Goal: Task Accomplishment & Management: Use online tool/utility

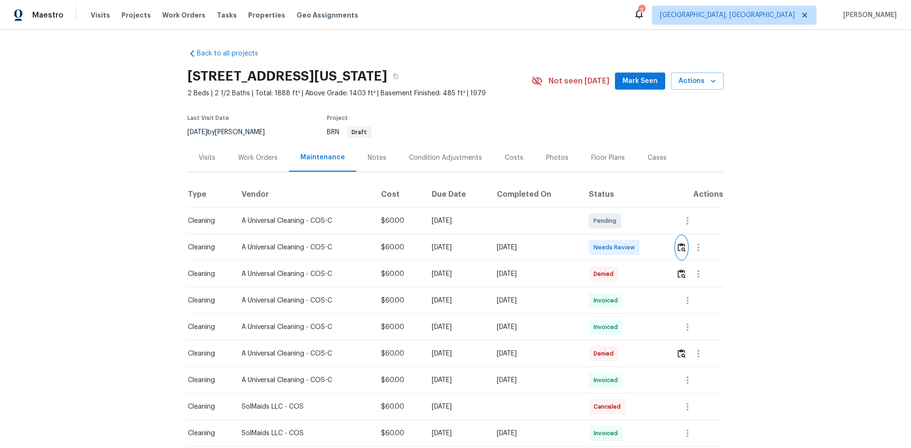
click at [647, 242] on button "button" at bounding box center [681, 247] width 11 height 23
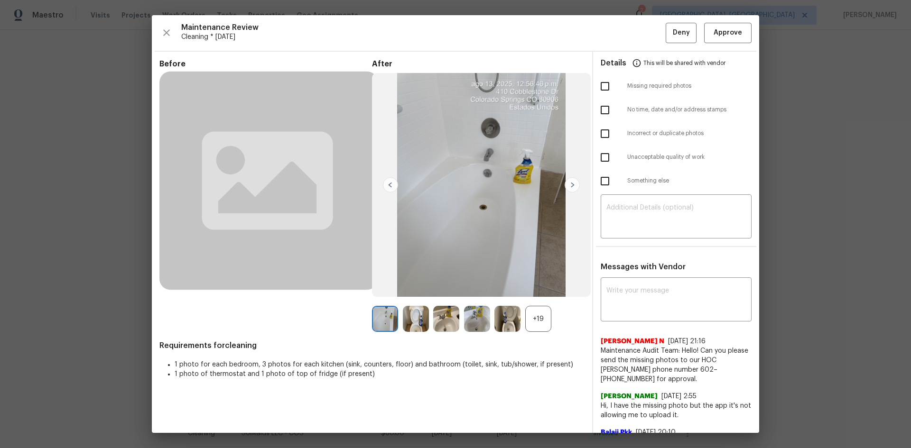
click at [542, 300] on div "+19" at bounding box center [538, 319] width 26 height 26
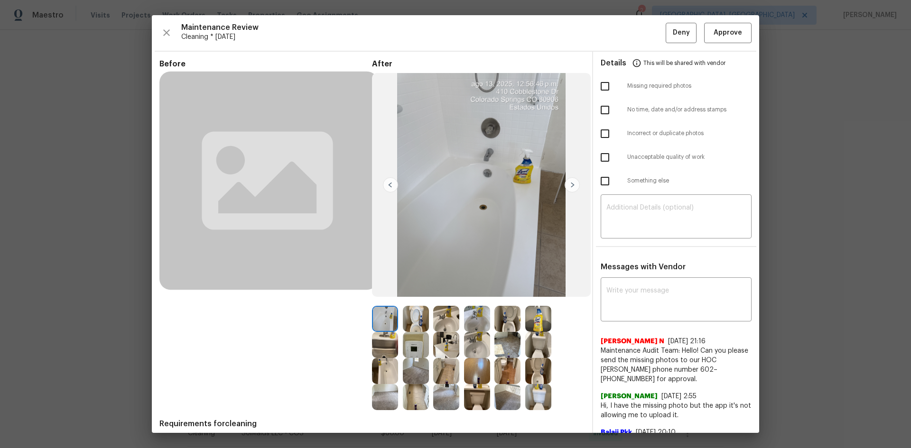
click at [413, 300] on img at bounding box center [416, 345] width 26 height 26
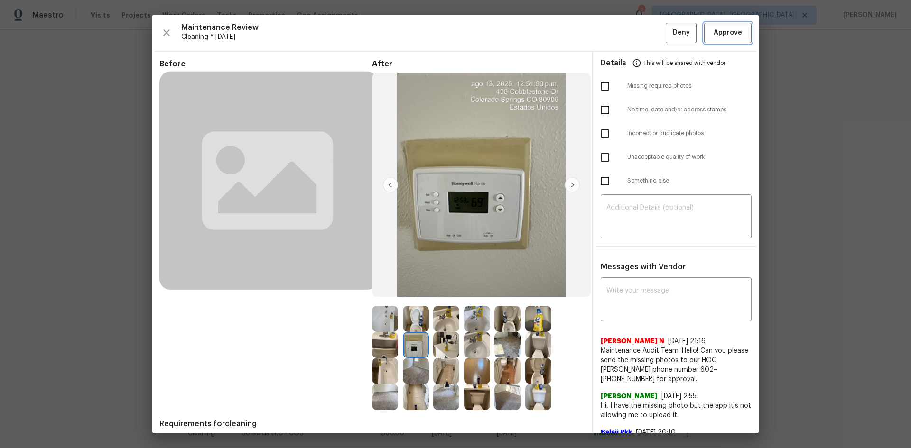
click at [647, 41] on button "Approve" at bounding box center [727, 33] width 47 height 20
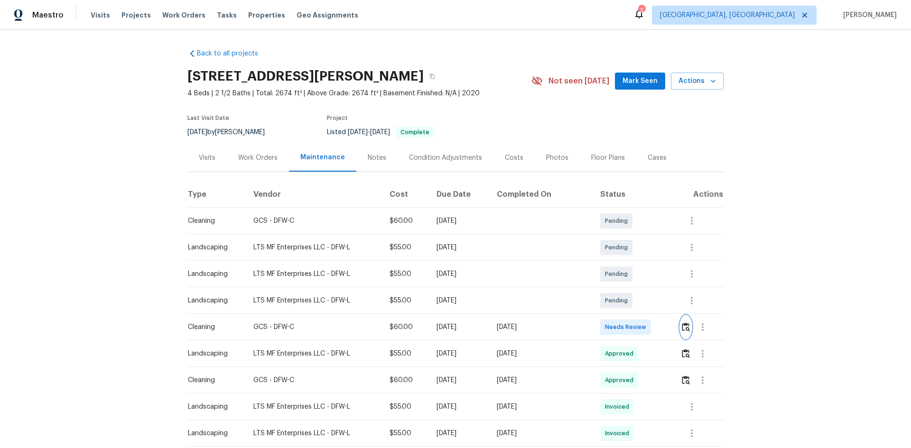
click at [682, 325] on img "button" at bounding box center [686, 326] width 8 height 9
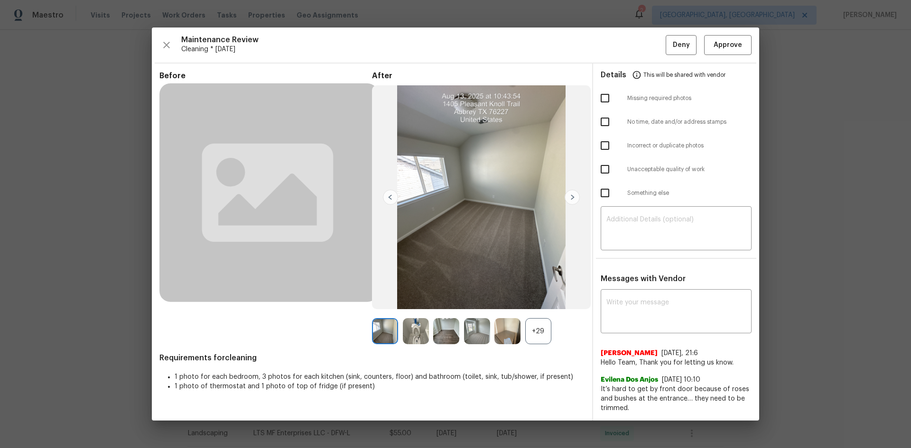
click at [539, 332] on div "+29" at bounding box center [538, 331] width 26 height 26
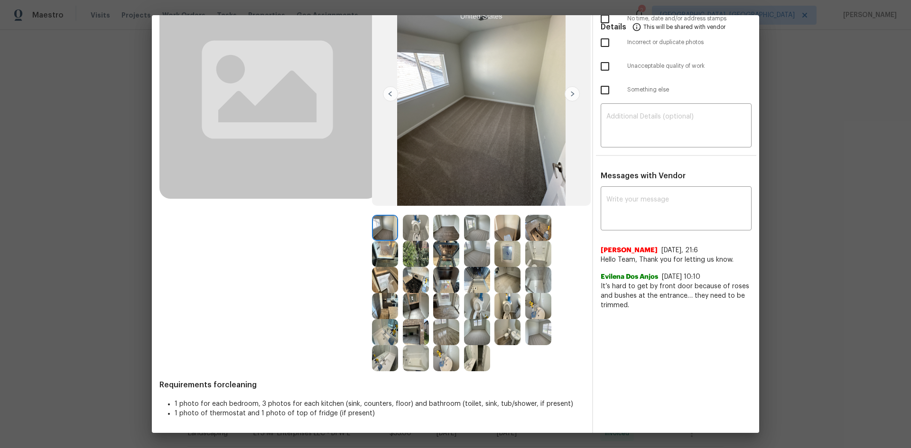
scroll to position [92, 0]
click at [501, 254] on img at bounding box center [507, 253] width 26 height 26
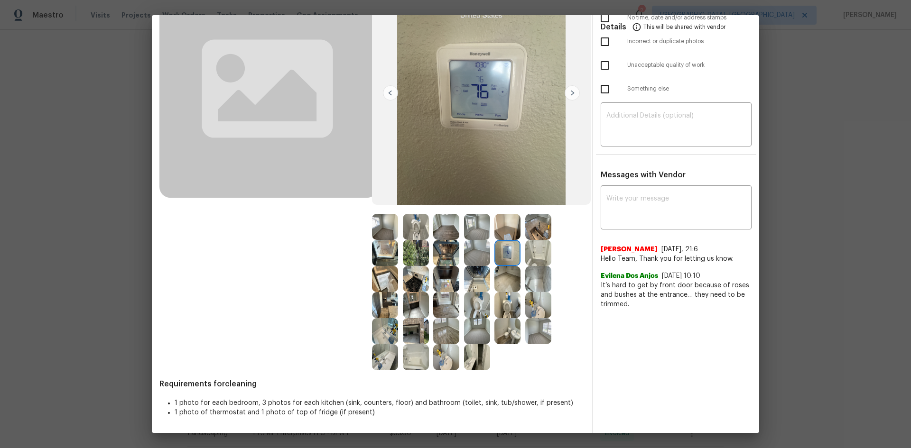
scroll to position [0, 0]
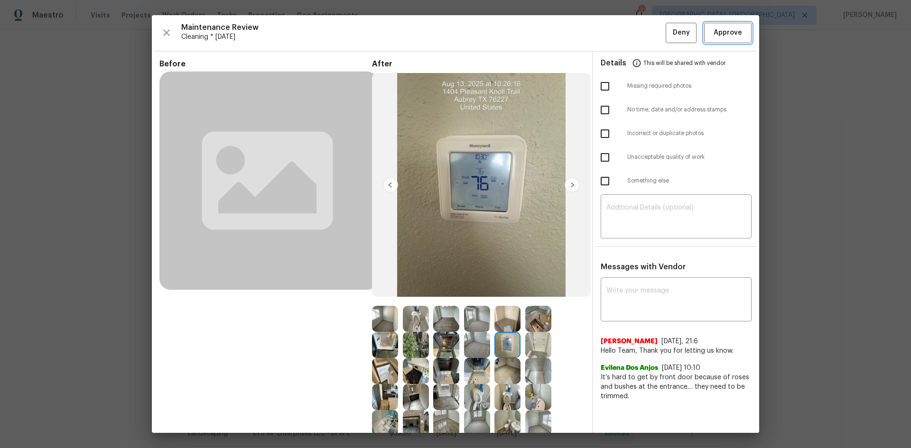
click at [713, 36] on span "Approve" at bounding box center [727, 33] width 28 height 12
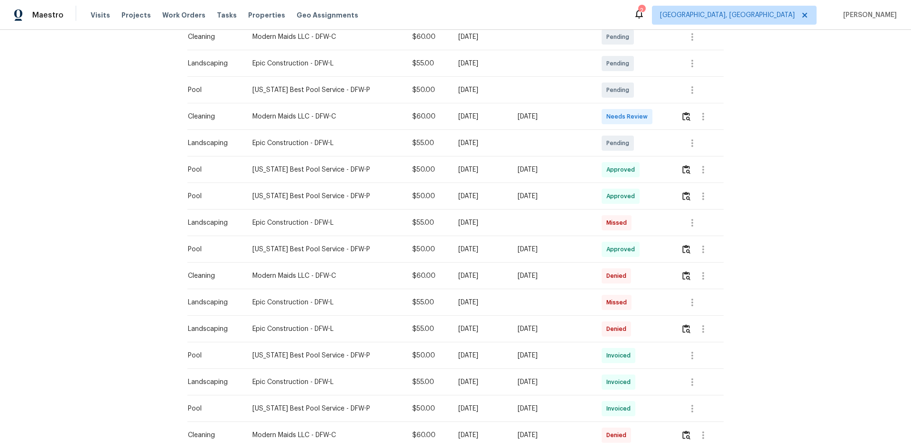
scroll to position [47, 0]
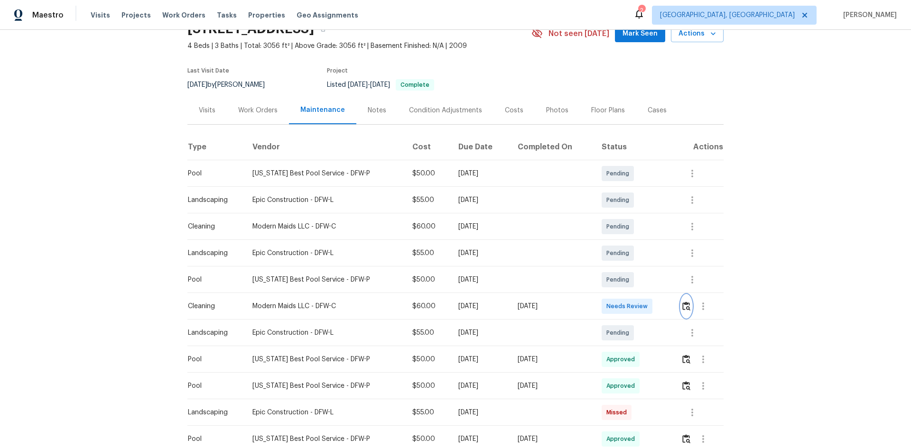
click at [686, 305] on img "button" at bounding box center [686, 306] width 8 height 9
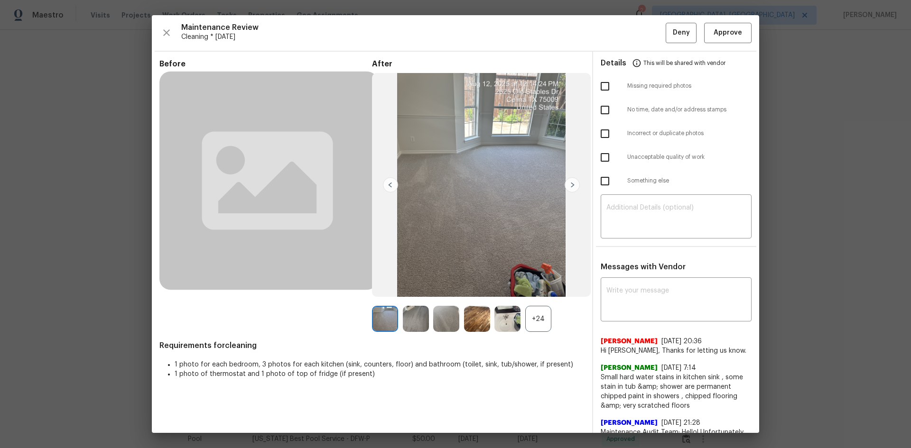
click at [533, 324] on div "+24" at bounding box center [538, 319] width 26 height 26
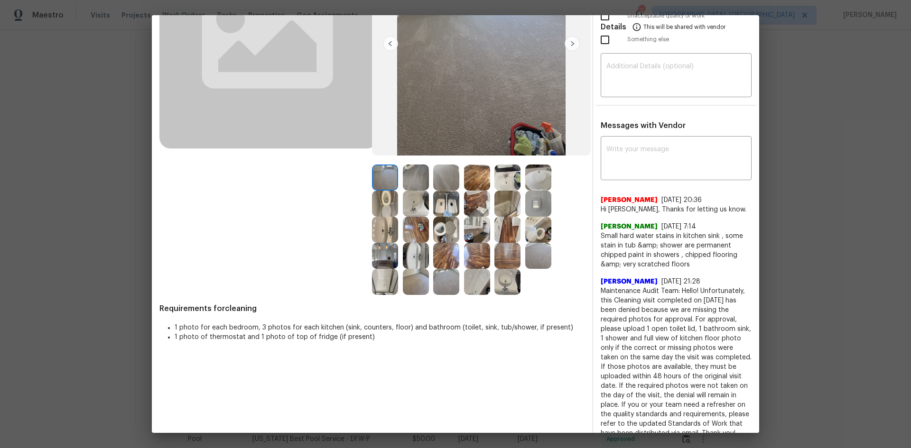
scroll to position [142, 0]
click at [525, 201] on img at bounding box center [538, 203] width 26 height 26
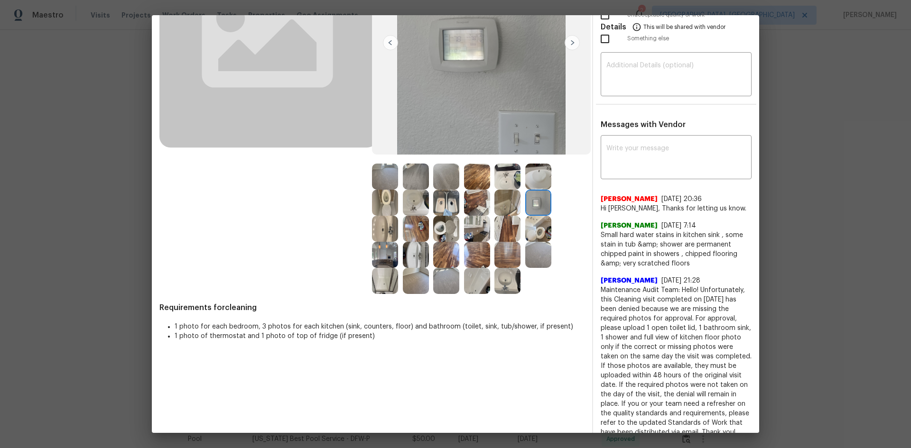
click at [532, 202] on img at bounding box center [538, 203] width 26 height 26
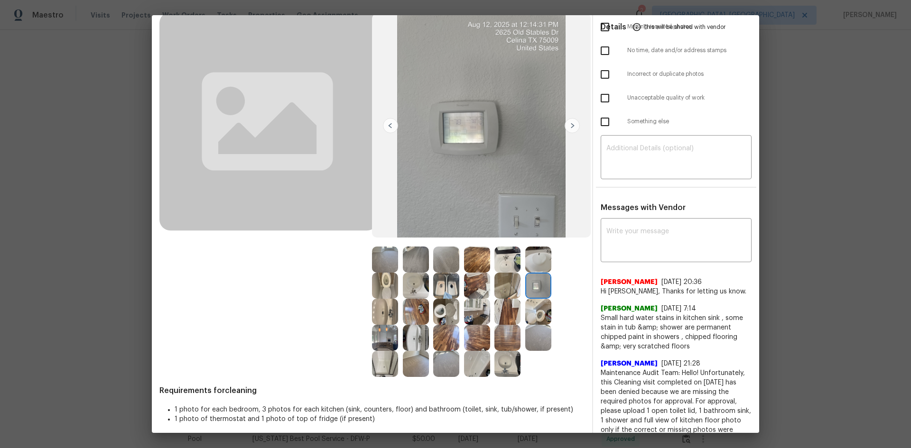
scroll to position [0, 0]
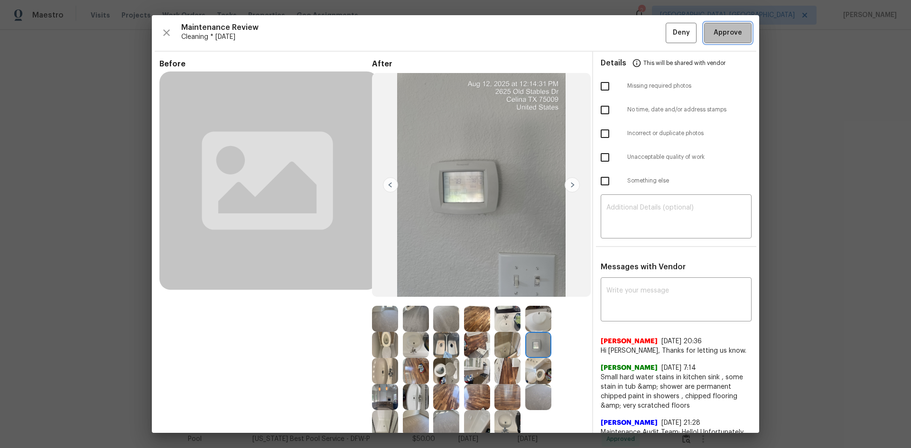
click at [714, 33] on span "Approve" at bounding box center [727, 33] width 28 height 12
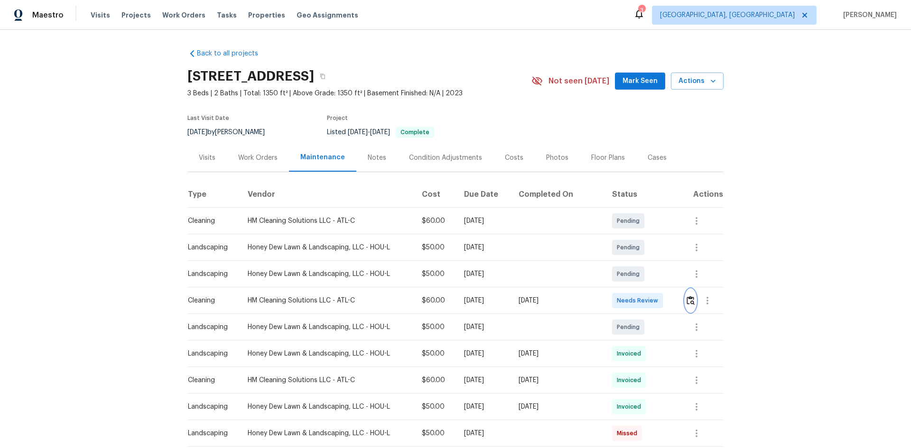
click at [688, 296] on img "button" at bounding box center [690, 300] width 8 height 9
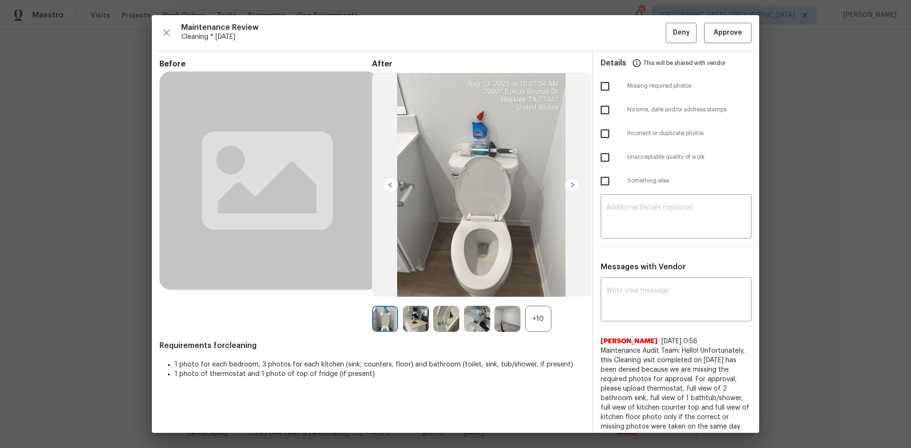
click at [543, 321] on div "+10" at bounding box center [538, 319] width 26 height 26
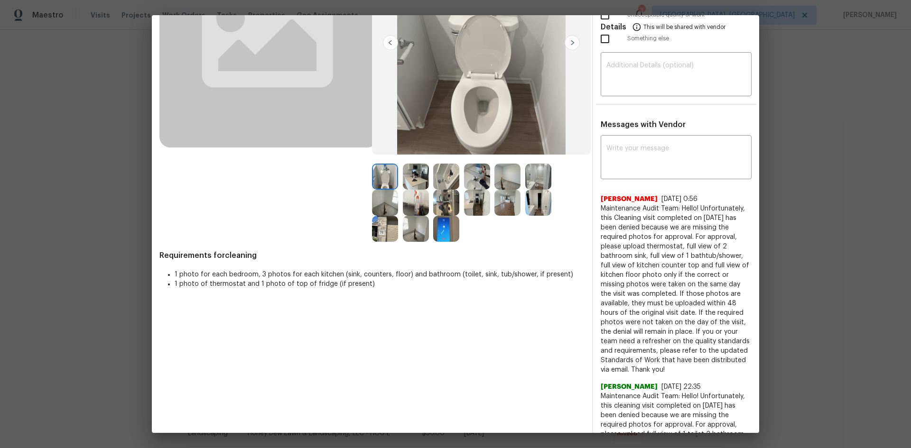
scroll to position [47, 0]
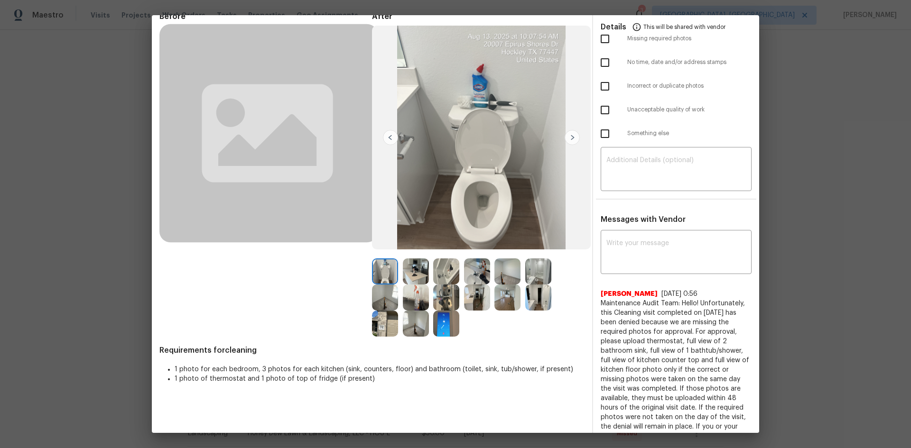
click at [441, 325] on img at bounding box center [446, 324] width 26 height 26
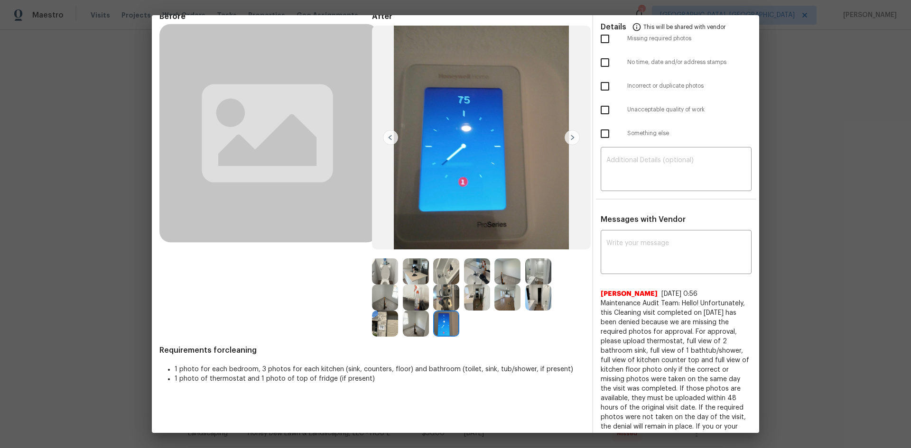
click at [441, 325] on img at bounding box center [446, 324] width 26 height 26
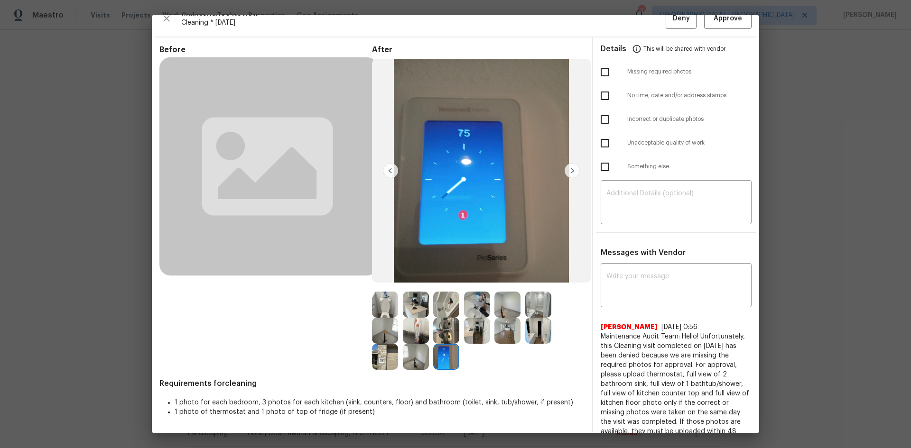
scroll to position [0, 0]
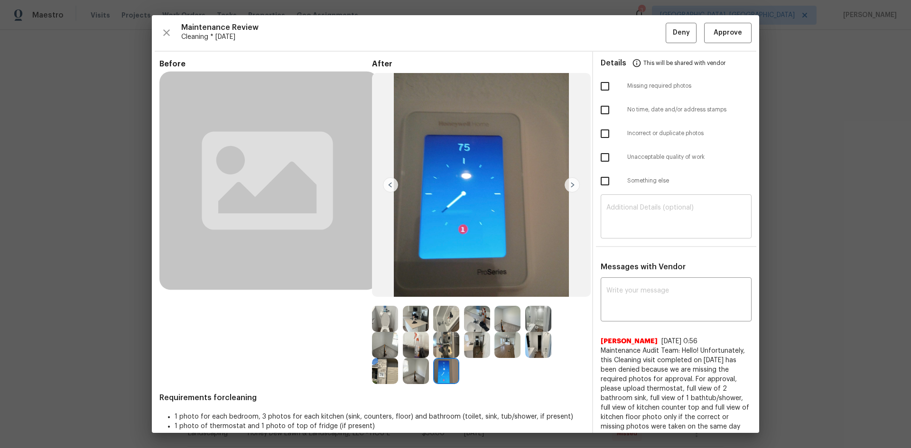
click at [632, 222] on textarea at bounding box center [675, 217] width 139 height 27
paste textarea "Maintenance Audit Team: Hello! Unfortunately, this cleaning visit completed on …"
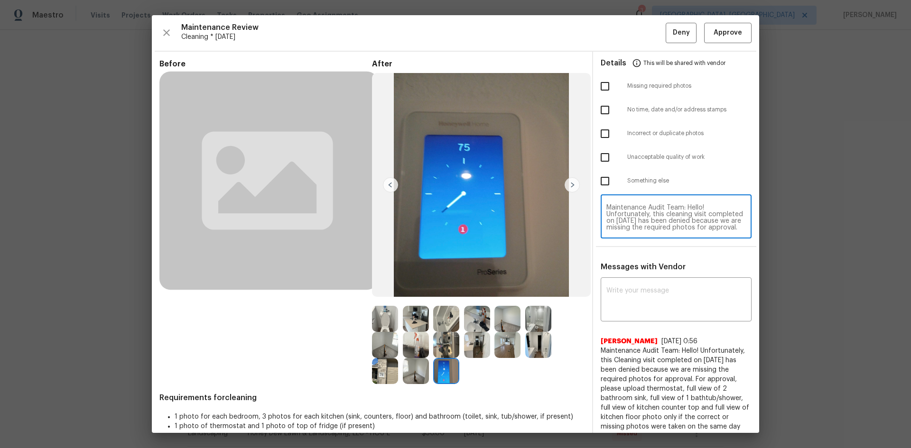
scroll to position [100, 0]
type textarea "Maintenance Audit Team: Hello! Unfortunately, this cleaning visit completed on …"
click at [626, 306] on textarea at bounding box center [675, 300] width 139 height 27
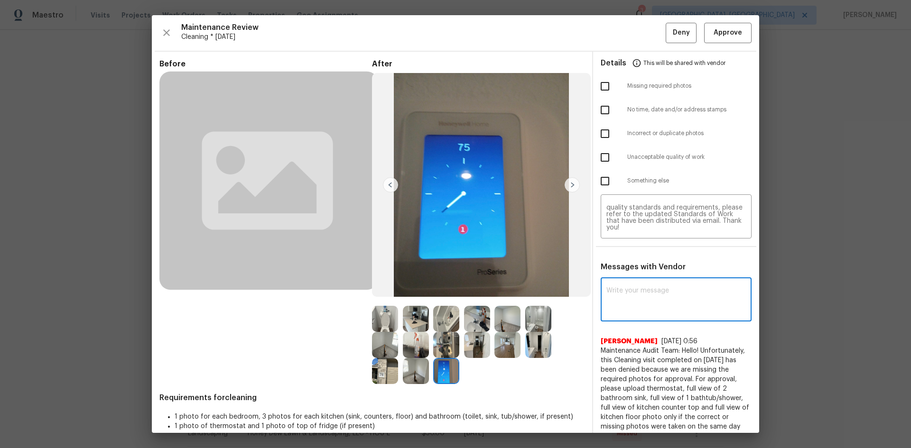
paste textarea "Maintenance Audit Team: Hello! Unfortunately, this cleaning visit completed on …"
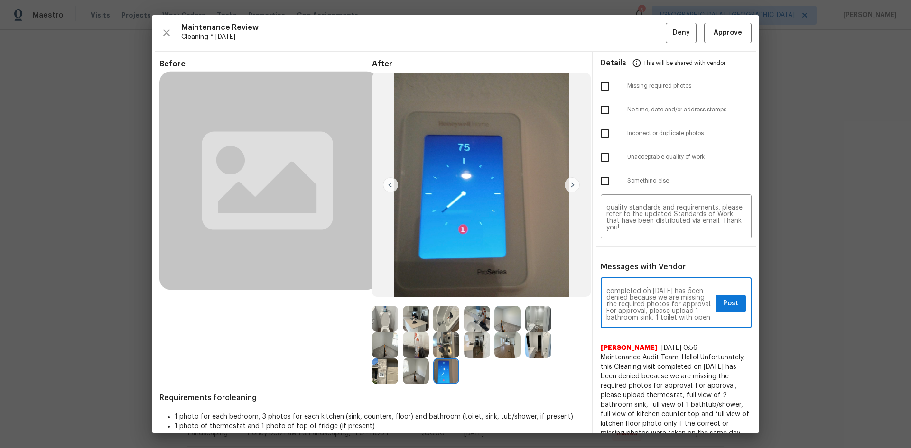
scroll to position [19, 0]
type textarea "Maintenance Audit Team: Hello! Unfortunately, this cleaning visit completed on …"
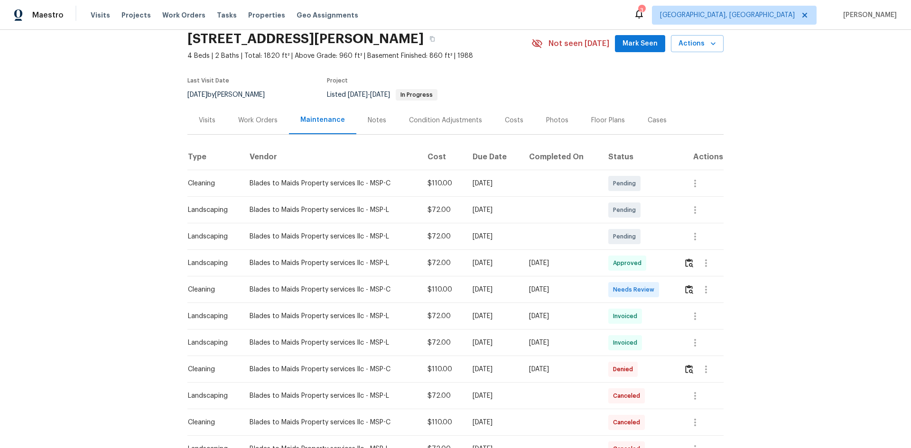
scroll to position [32, 0]
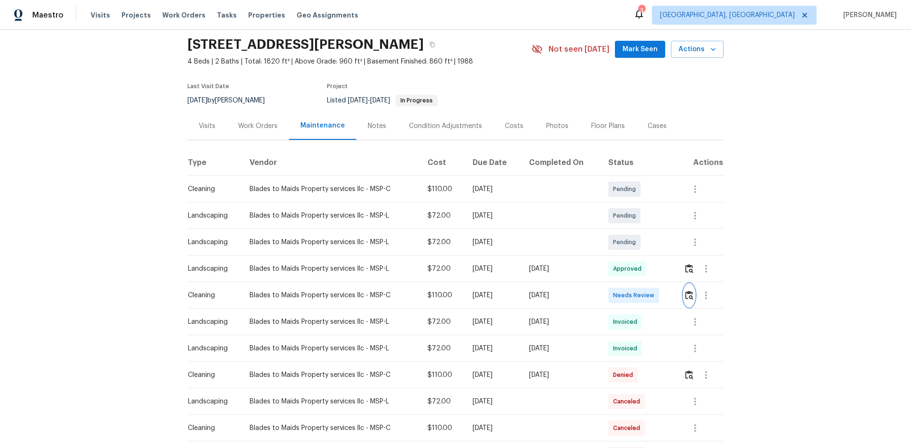
click at [685, 295] on img "button" at bounding box center [689, 295] width 8 height 9
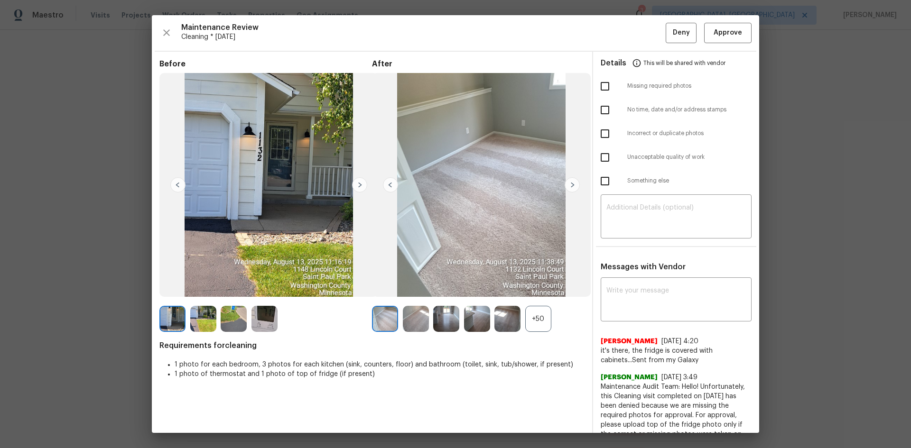
click at [541, 321] on div "+50" at bounding box center [538, 319] width 26 height 26
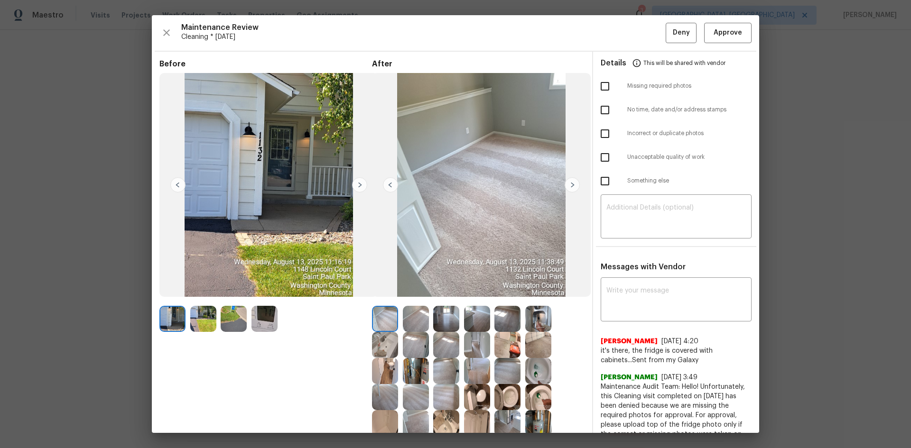
click at [267, 317] on img at bounding box center [264, 319] width 26 height 26
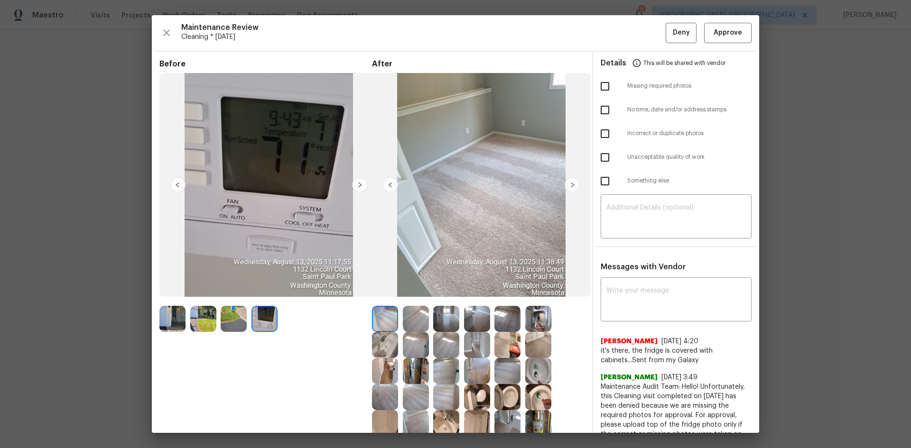
click at [538, 396] on img at bounding box center [538, 397] width 26 height 26
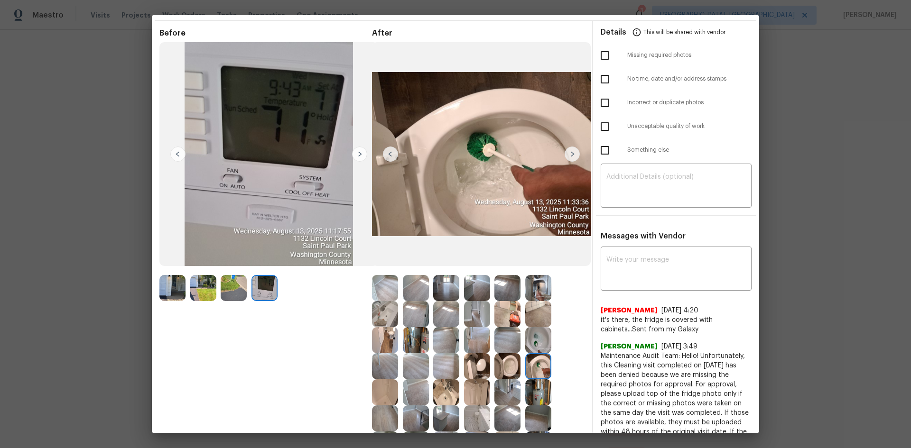
scroll to position [47, 0]
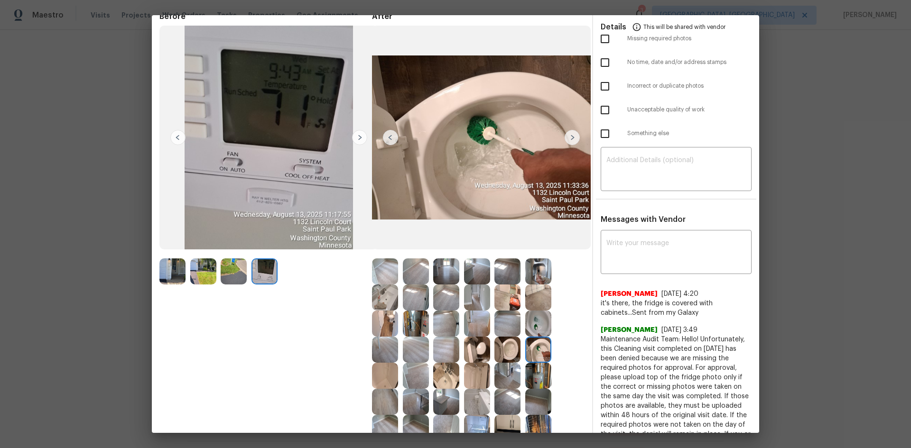
click at [510, 353] on img at bounding box center [507, 350] width 26 height 26
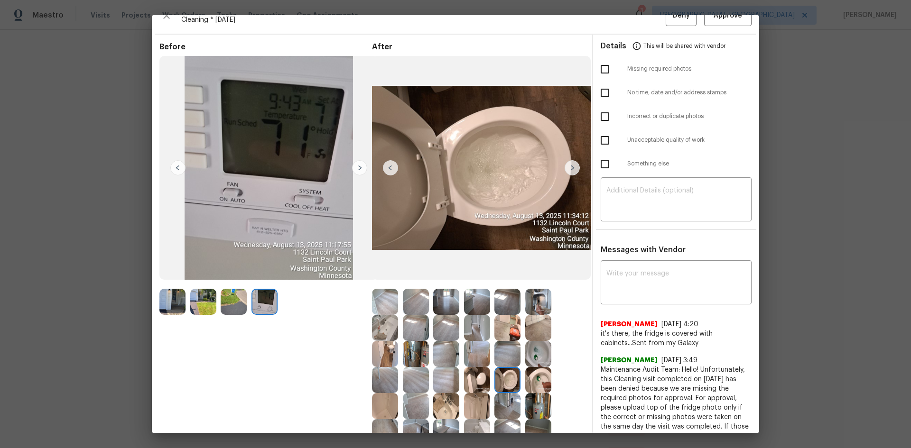
scroll to position [0, 0]
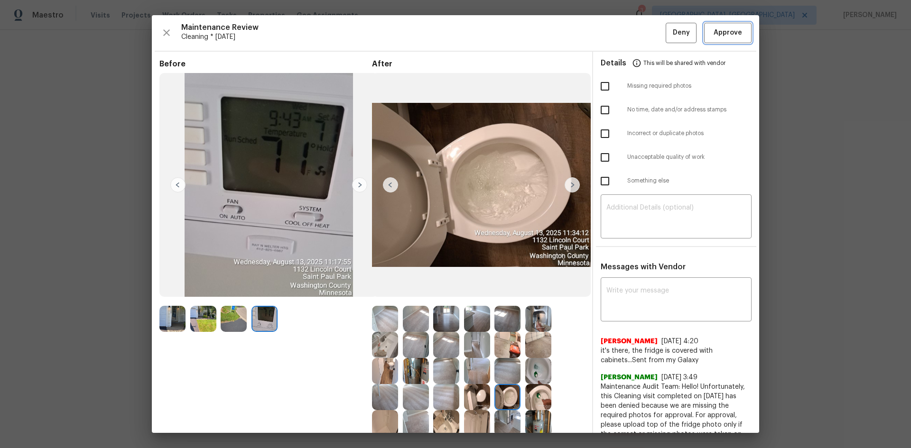
click at [730, 27] on span "Approve" at bounding box center [727, 33] width 28 height 12
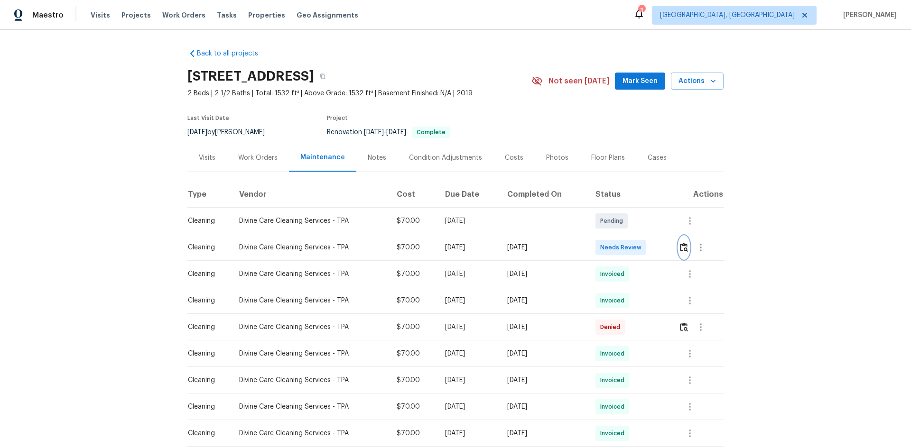
click at [682, 253] on button "button" at bounding box center [683, 247] width 11 height 23
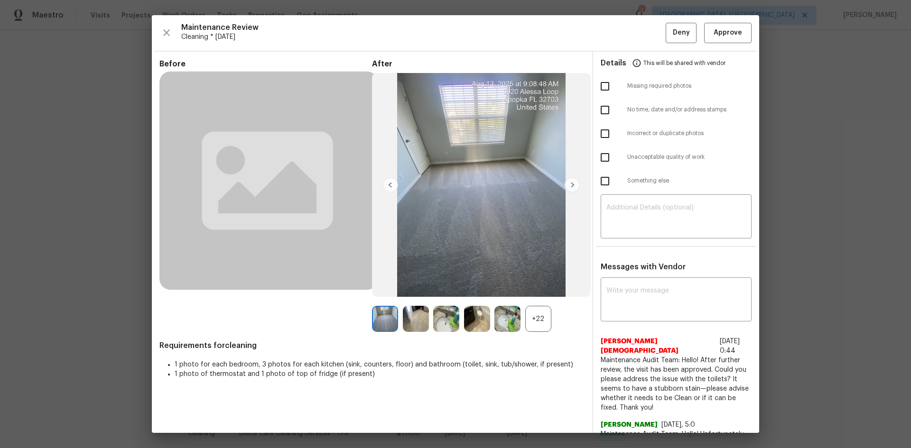
click at [530, 320] on div "+22" at bounding box center [538, 319] width 26 height 26
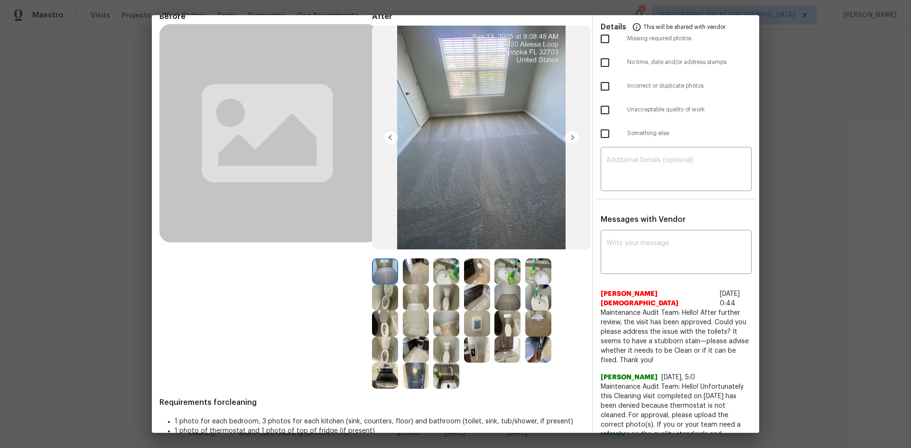
click at [479, 321] on img at bounding box center [477, 324] width 26 height 26
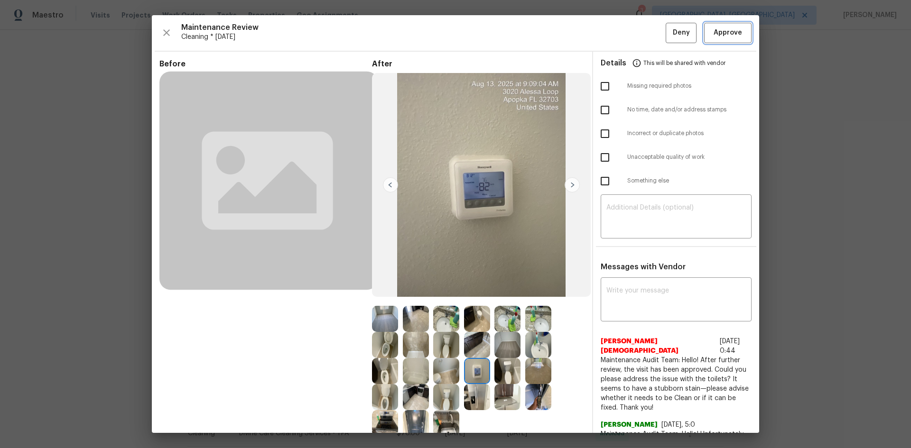
click at [717, 39] on button "Approve" at bounding box center [727, 33] width 47 height 20
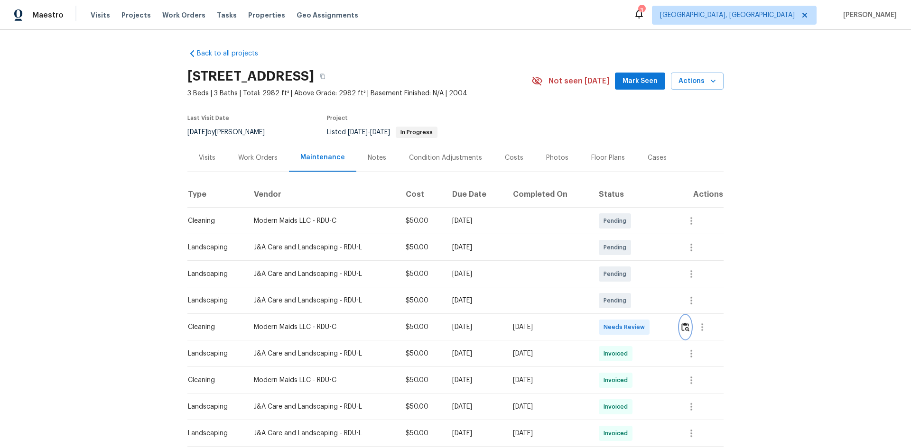
click at [685, 334] on button "button" at bounding box center [685, 327] width 11 height 23
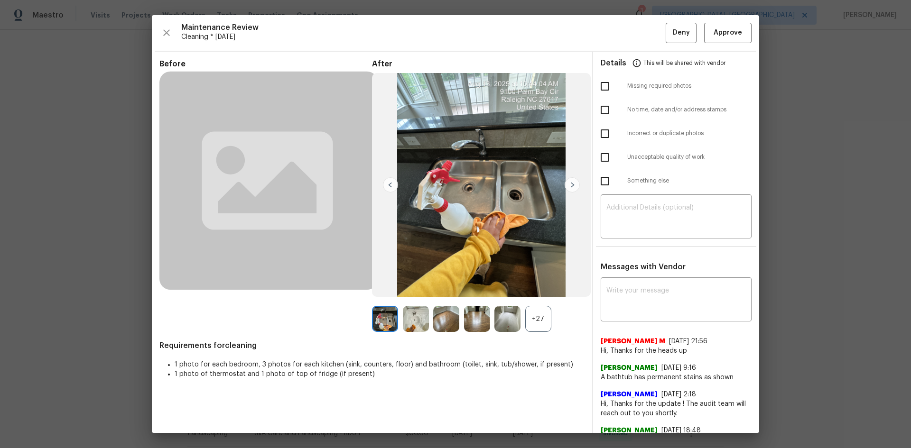
click at [540, 319] on div "+27" at bounding box center [538, 319] width 26 height 26
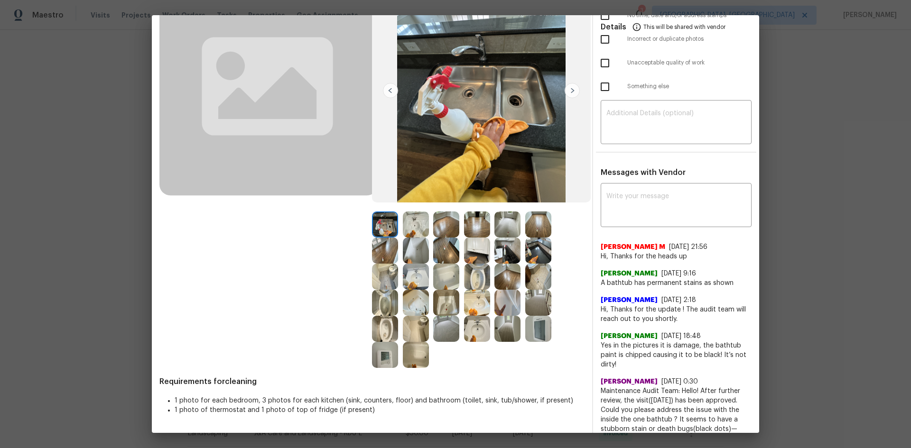
scroll to position [95, 0]
click at [540, 330] on img at bounding box center [538, 328] width 26 height 26
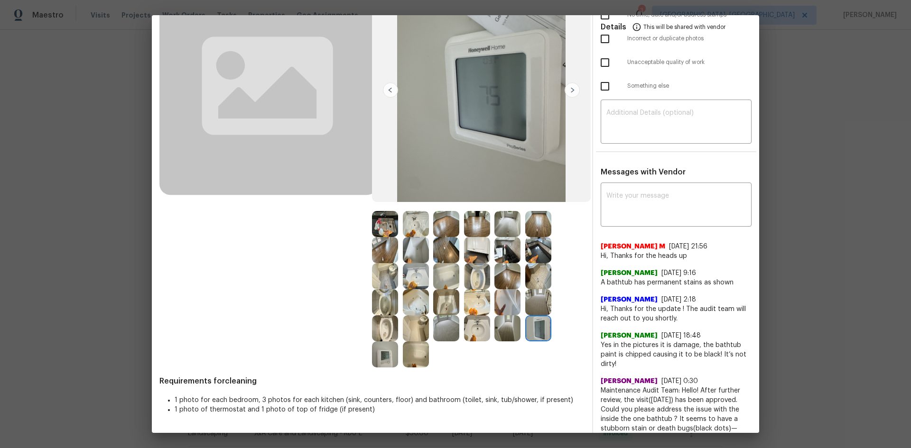
click at [383, 357] on img at bounding box center [385, 354] width 26 height 26
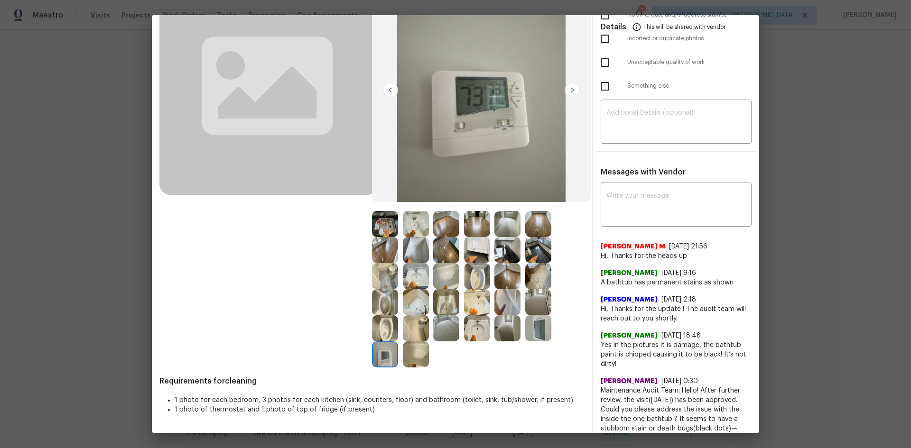
click at [393, 353] on img at bounding box center [385, 354] width 26 height 26
drag, startPoint x: 385, startPoint y: 352, endPoint x: 421, endPoint y: 352, distance: 36.0
click at [384, 352] on img at bounding box center [385, 354] width 26 height 26
click at [542, 330] on img at bounding box center [538, 328] width 26 height 26
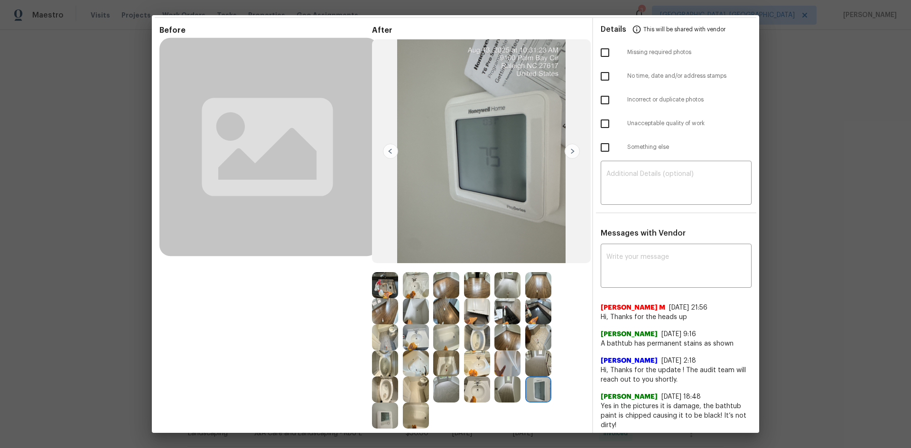
scroll to position [0, 0]
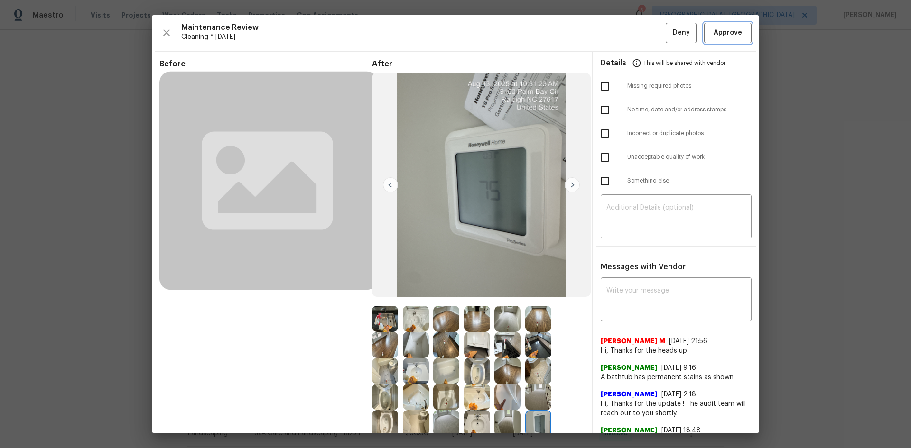
drag, startPoint x: 727, startPoint y: 37, endPoint x: 719, endPoint y: 39, distance: 8.3
click at [726, 37] on span "Approve" at bounding box center [727, 33] width 28 height 12
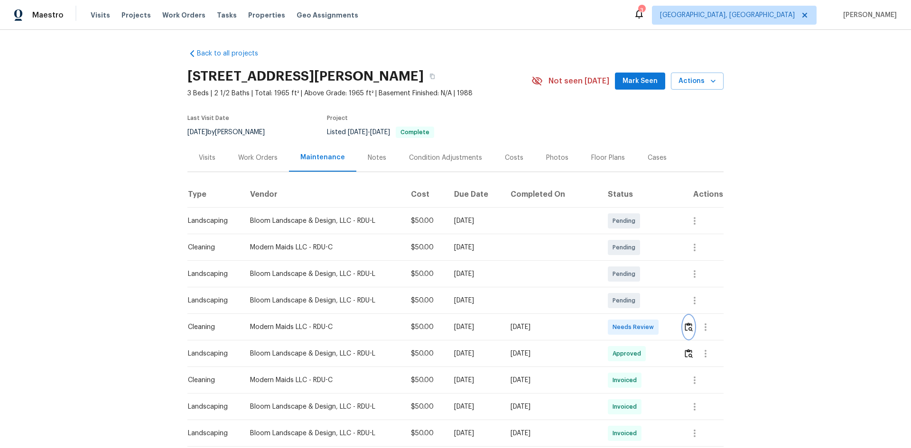
click at [684, 328] on img "button" at bounding box center [688, 326] width 8 height 9
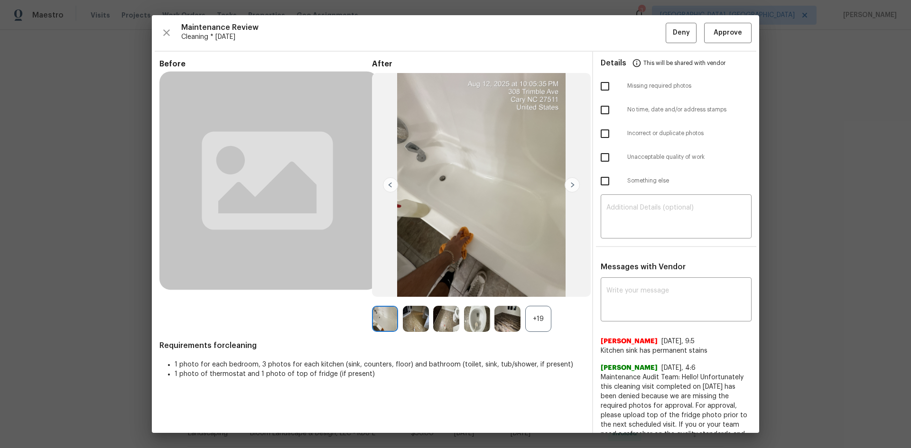
click at [528, 319] on div "+19" at bounding box center [538, 319] width 26 height 26
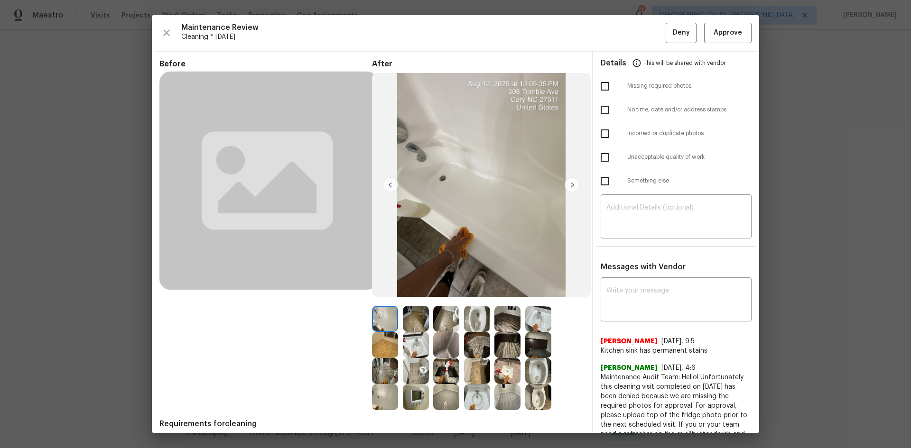
click at [413, 398] on img at bounding box center [416, 397] width 26 height 26
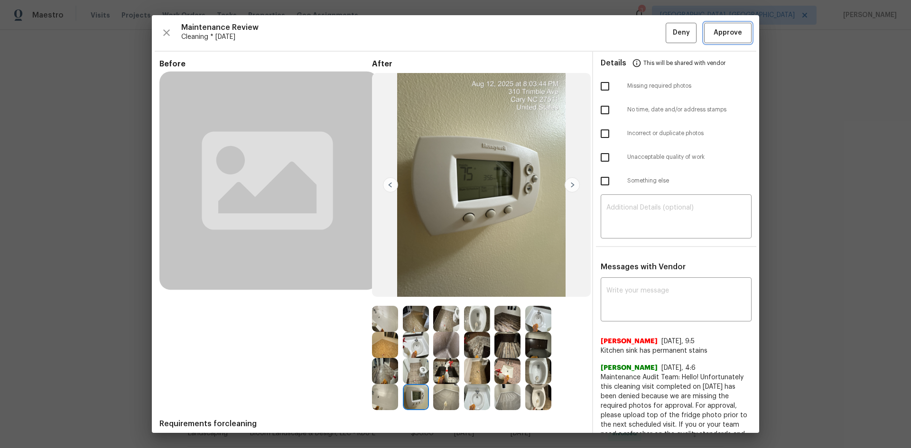
click at [719, 33] on span "Approve" at bounding box center [727, 33] width 28 height 12
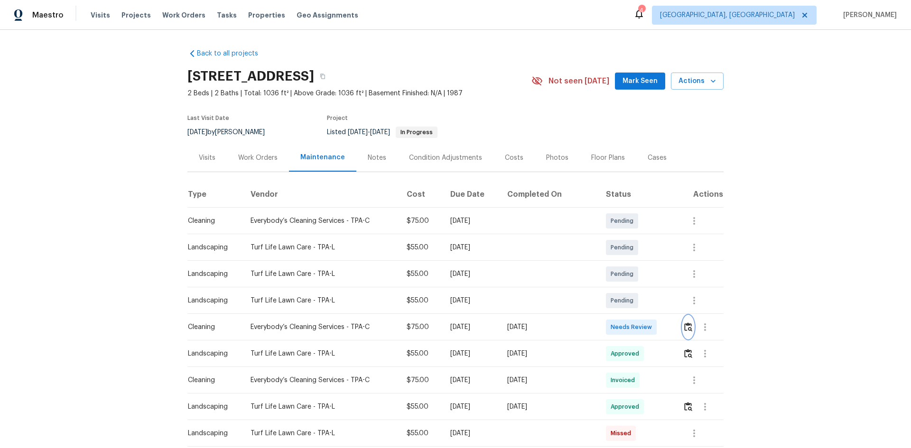
click at [647, 300] on img "button" at bounding box center [688, 326] width 8 height 9
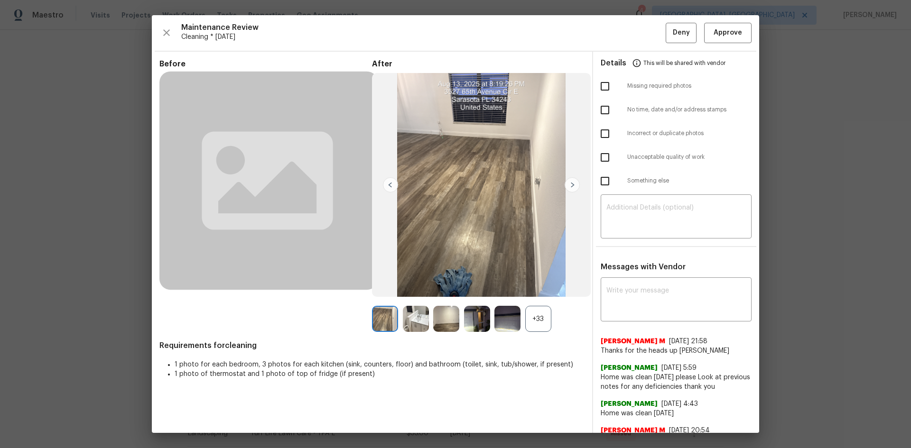
click at [544, 300] on div "+33" at bounding box center [538, 319] width 26 height 26
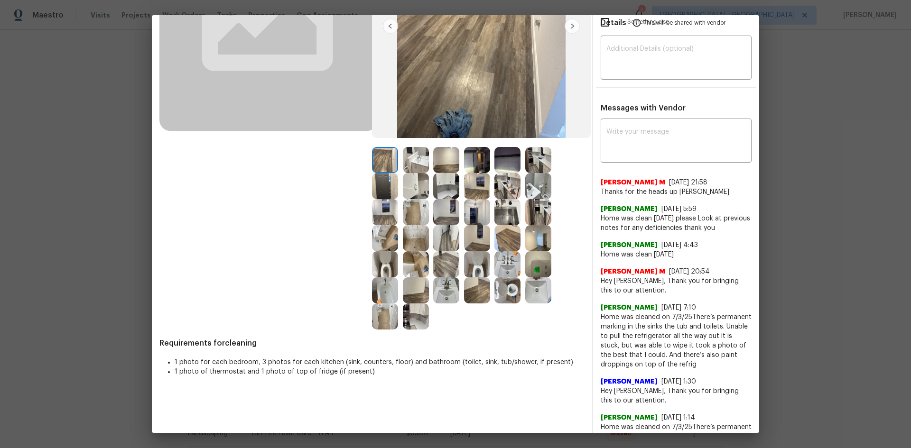
scroll to position [142, 0]
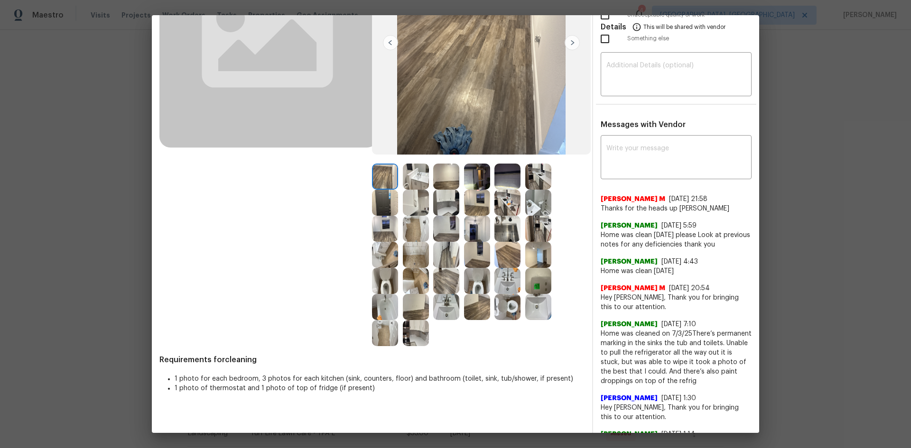
click at [533, 281] on img at bounding box center [538, 281] width 26 height 26
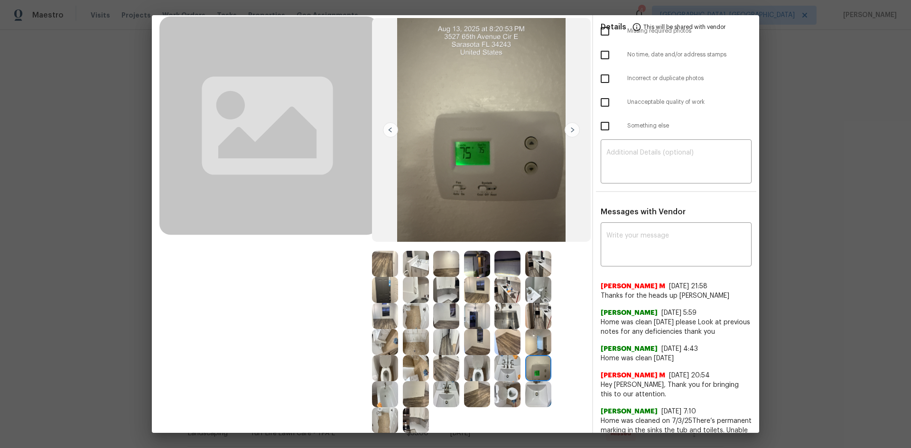
scroll to position [47, 0]
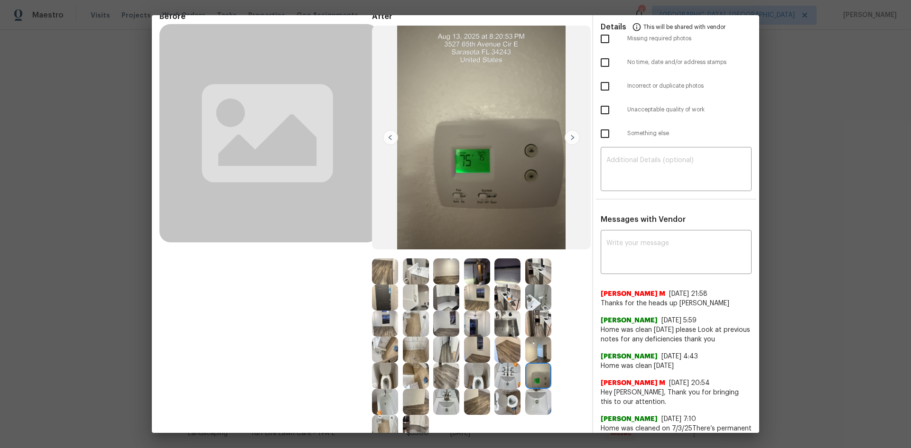
click at [534, 300] on img at bounding box center [538, 376] width 26 height 26
click at [538, 300] on img at bounding box center [538, 376] width 26 height 26
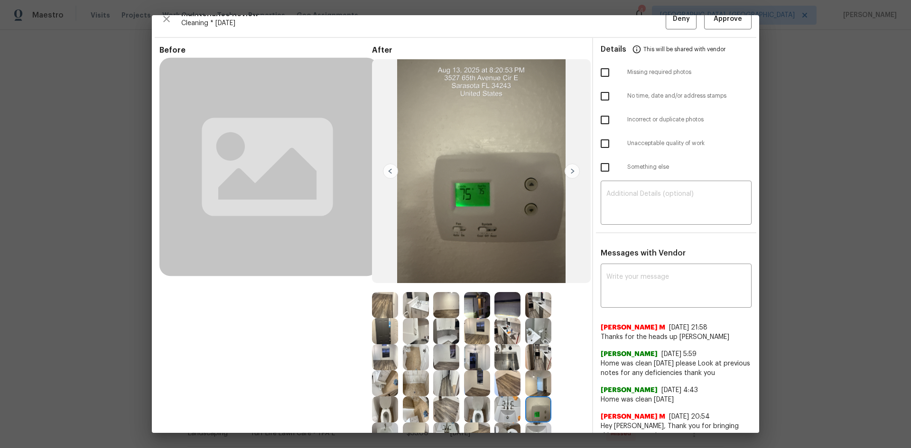
scroll to position [0, 0]
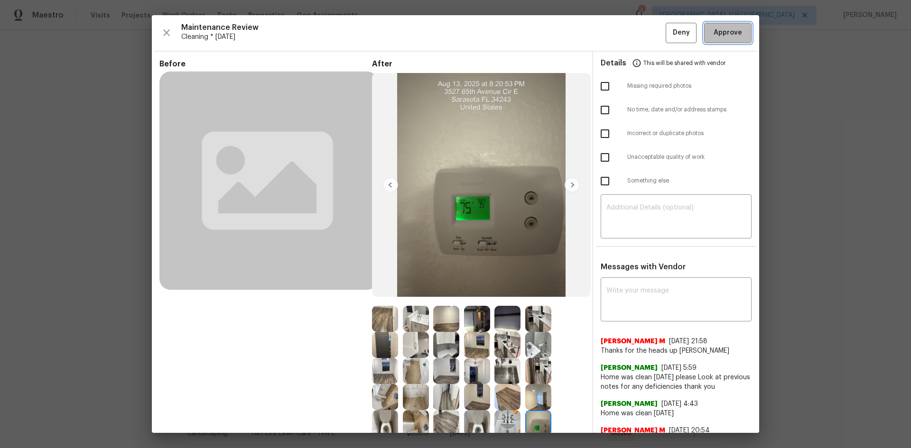
click at [647, 32] on span "Approve" at bounding box center [727, 33] width 28 height 12
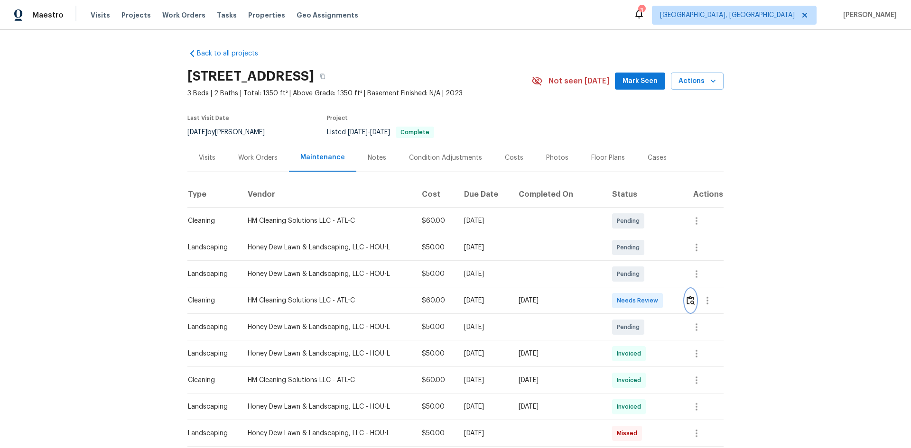
click at [689, 296] on img "button" at bounding box center [690, 300] width 8 height 9
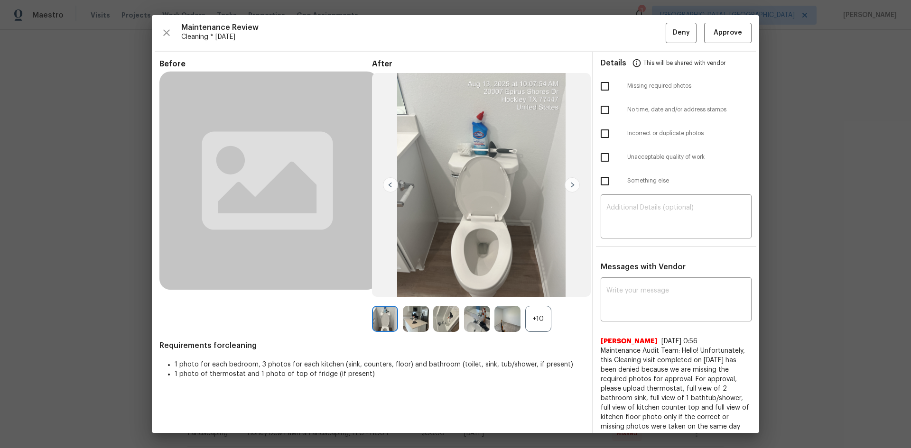
click at [530, 324] on div "+10" at bounding box center [538, 319] width 26 height 26
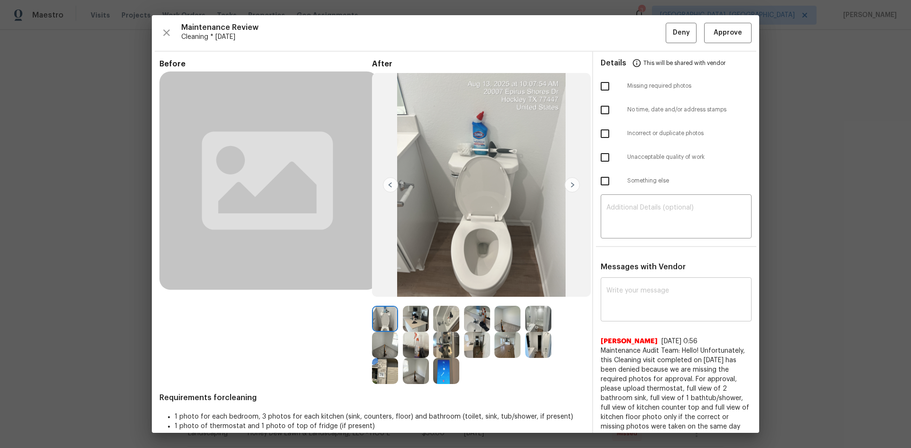
click at [615, 303] on textarea at bounding box center [675, 300] width 139 height 27
paste textarea "Maintenance Audit Team: Hello! Unfortunately, this cleaning visit completed on …"
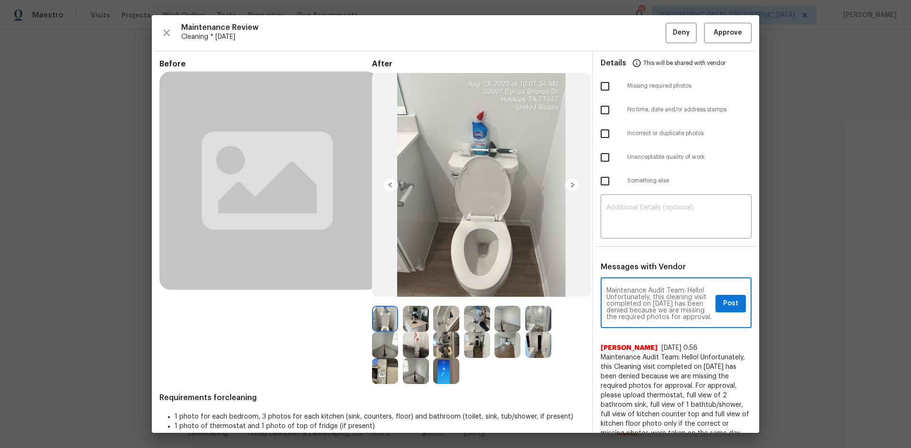
scroll to position [139, 0]
type textarea "Maintenance Audit Team: Hello! Unfortunately, this cleaning visit completed on …"
click at [631, 224] on textarea at bounding box center [675, 217] width 139 height 27
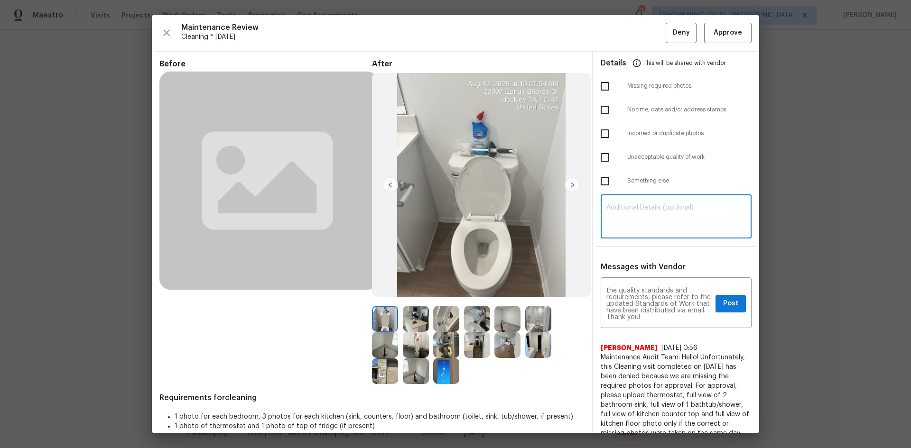
paste textarea "Maintenance Audit Team: Hello! Unfortunately, this cleaning visit completed on …"
click at [681, 221] on textarea "Maintenance Audit Team: Hello! Unfortunately, this cleaning visit completed on …" at bounding box center [675, 217] width 139 height 27
type textarea "Maintenance Audit Team: Hello! Unfortunately, this cleaning visit completed on …"
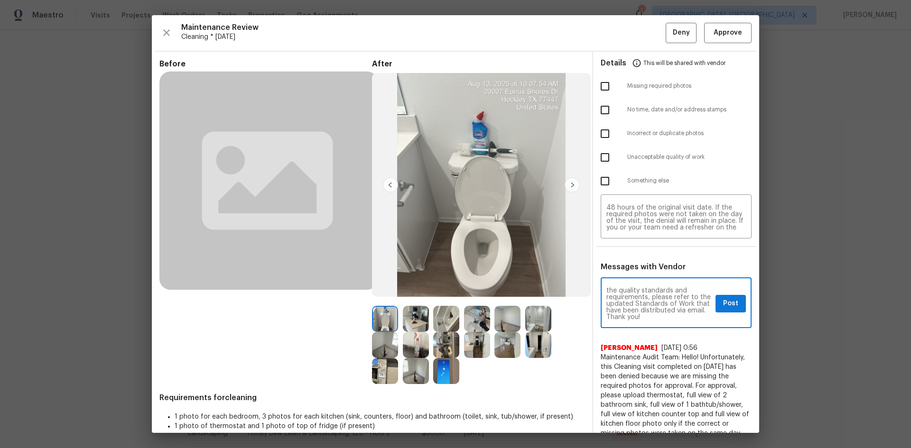
click at [618, 311] on textarea "Maintenance Audit Team: Hello! Unfortunately, this cleaning visit completed on …" at bounding box center [658, 303] width 105 height 33
paste textarea "inside view of"
type textarea "Maintenance Audit Team: Hello! Unfortunately, this cleaning visit completed on …"
click at [439, 377] on img at bounding box center [446, 371] width 26 height 26
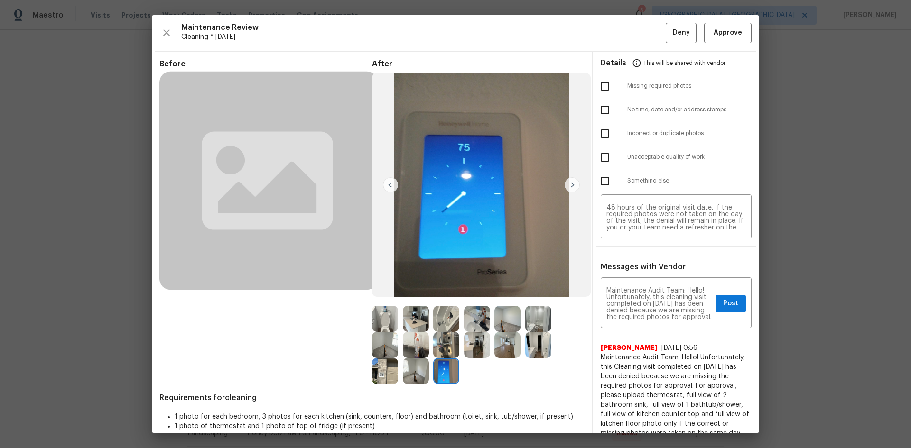
click at [473, 319] on img at bounding box center [477, 319] width 26 height 26
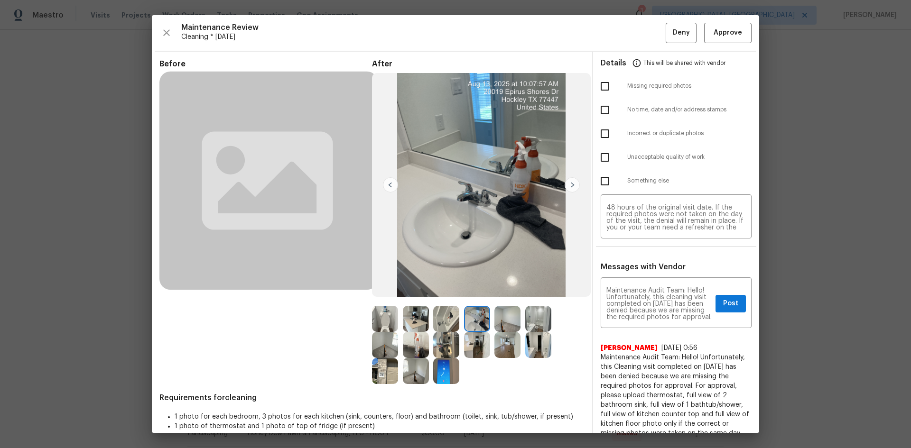
click at [473, 319] on img at bounding box center [477, 319] width 26 height 26
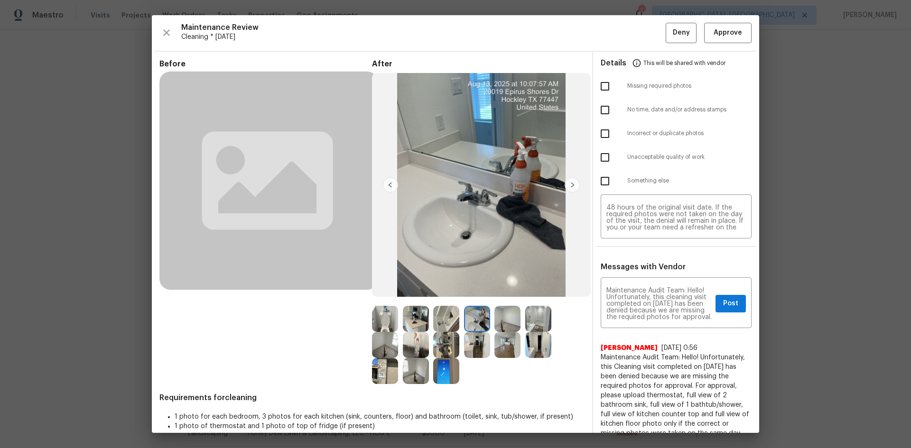
click at [387, 371] on img at bounding box center [385, 371] width 26 height 26
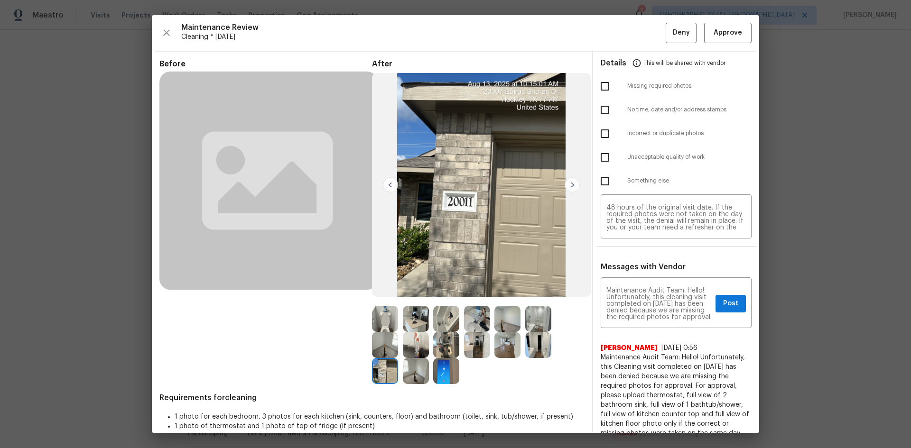
click at [476, 322] on img at bounding box center [477, 319] width 26 height 26
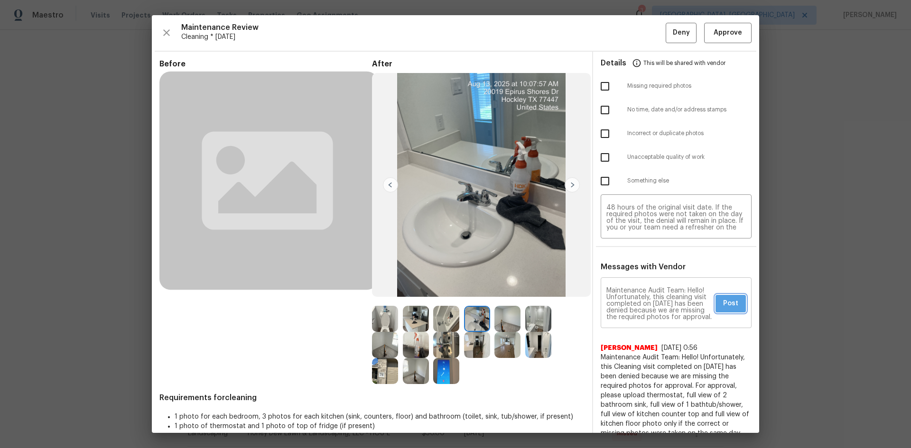
click at [715, 304] on button "Post" at bounding box center [730, 304] width 30 height 18
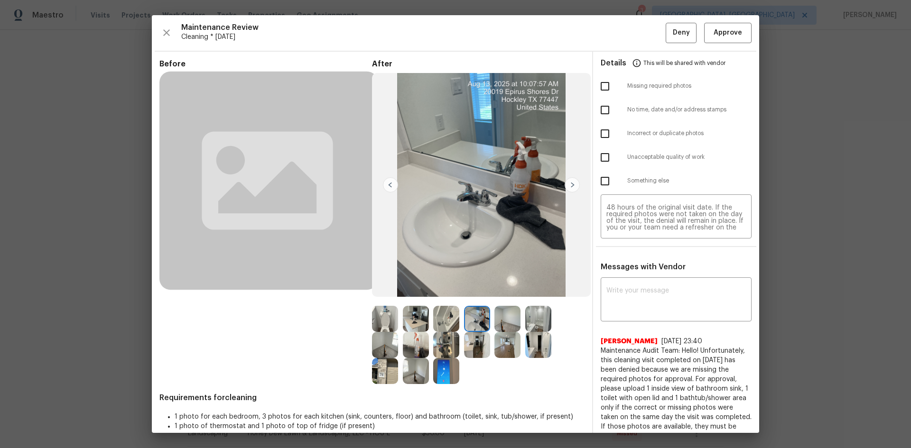
click at [599, 88] on input "checkbox" at bounding box center [605, 86] width 20 height 20
checkbox input "true"
click at [665, 38] on button "Deny" at bounding box center [680, 33] width 31 height 20
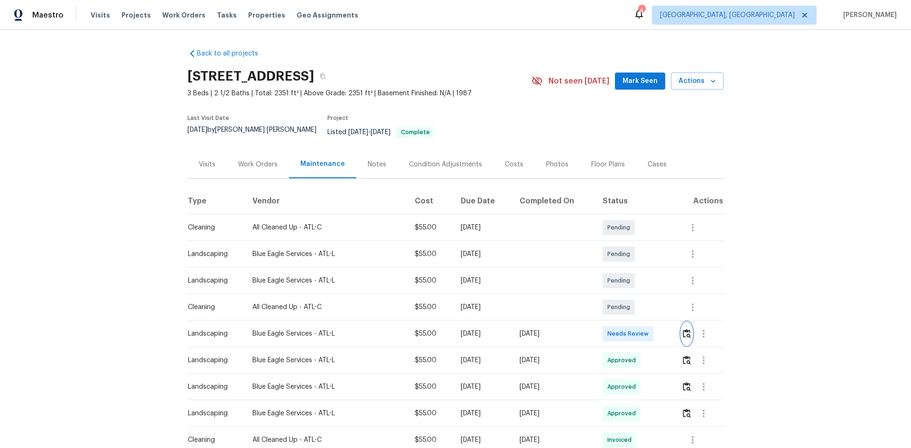
click at [647, 300] on img "button" at bounding box center [686, 333] width 8 height 9
click at [647, 300] on button "button" at bounding box center [686, 333] width 11 height 23
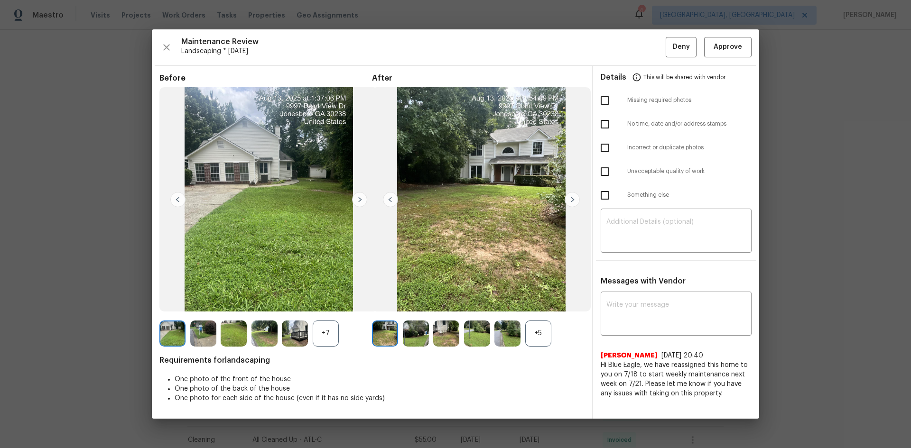
click at [540, 300] on div "+5" at bounding box center [538, 334] width 26 height 26
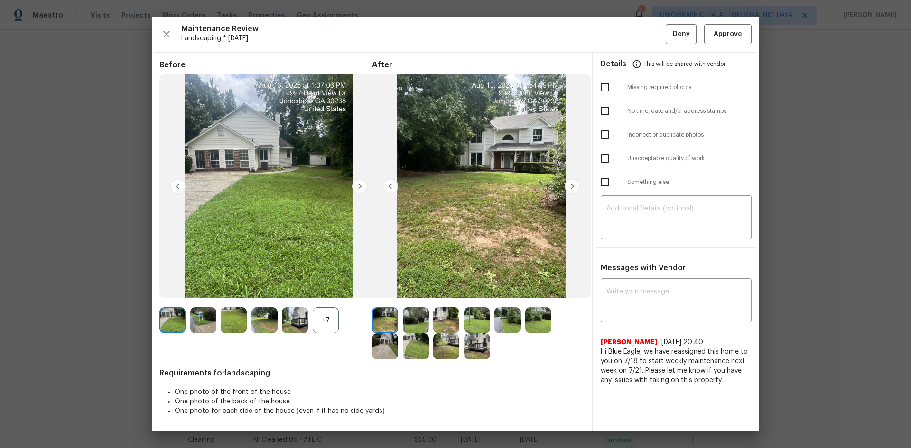
click at [475, 300] on img at bounding box center [477, 346] width 26 height 26
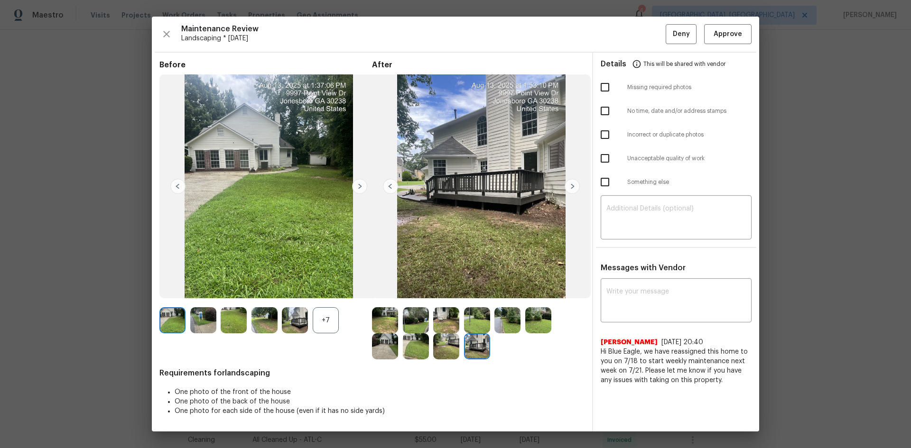
click at [451, 300] on img at bounding box center [446, 320] width 26 height 26
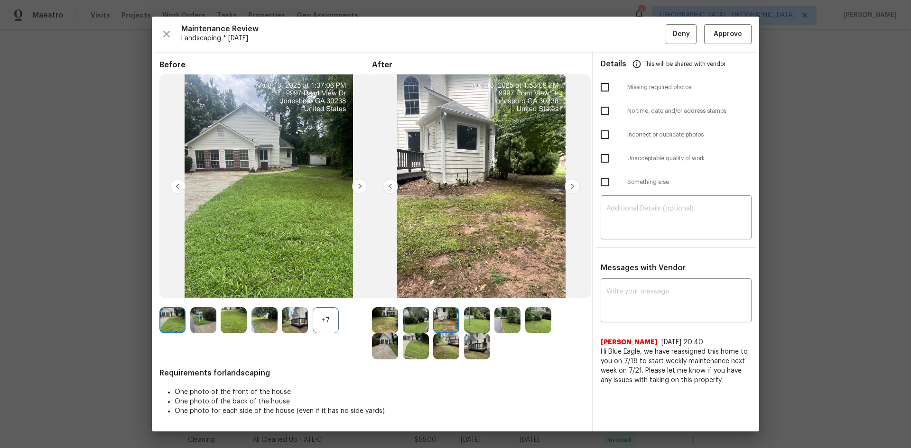
click at [451, 300] on img at bounding box center [446, 320] width 26 height 26
click at [647, 35] on button "Approve" at bounding box center [727, 34] width 47 height 20
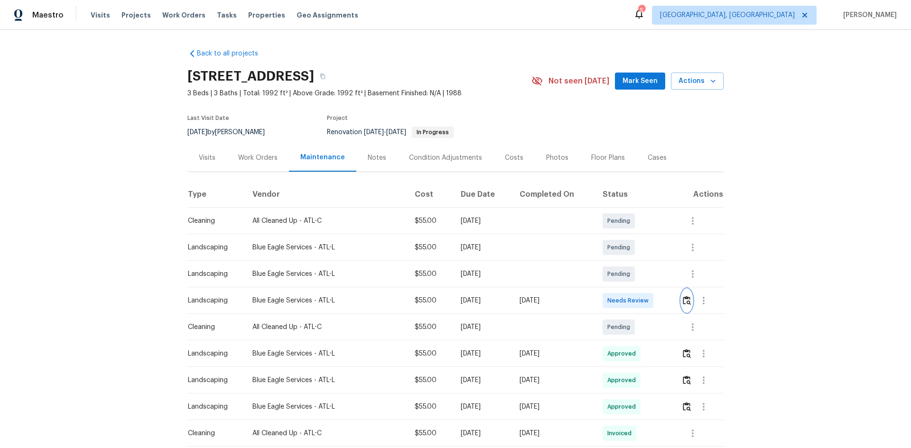
click at [647, 300] on img "button" at bounding box center [686, 300] width 8 height 9
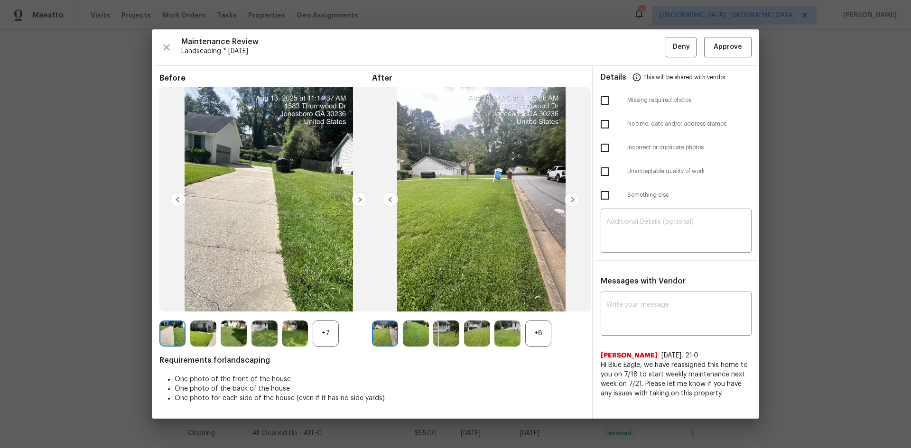
click at [537, 300] on div "+8" at bounding box center [538, 334] width 26 height 26
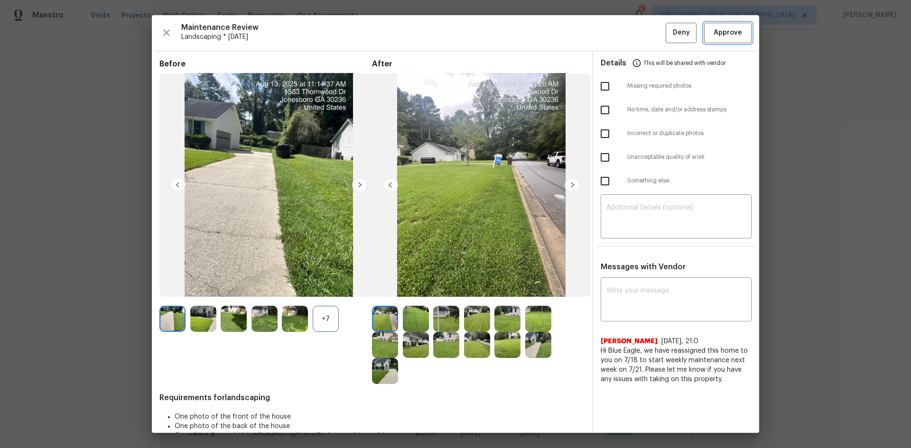
click at [647, 41] on button "Approve" at bounding box center [727, 33] width 47 height 20
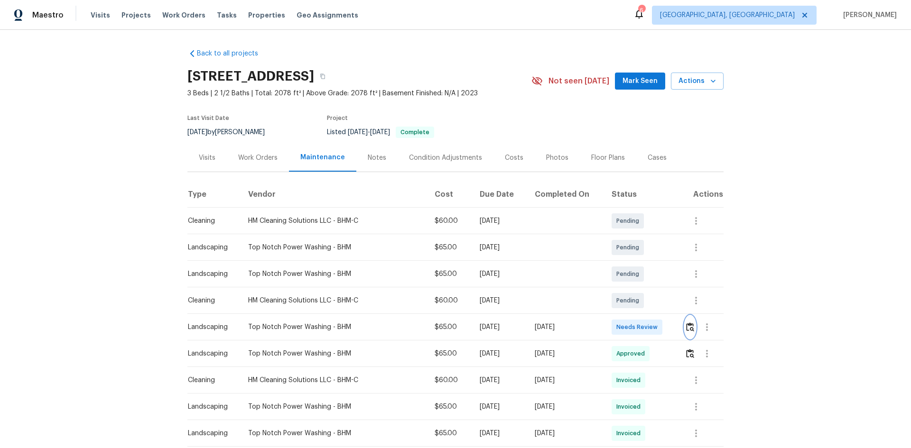
click at [647, 300] on img "button" at bounding box center [690, 326] width 8 height 9
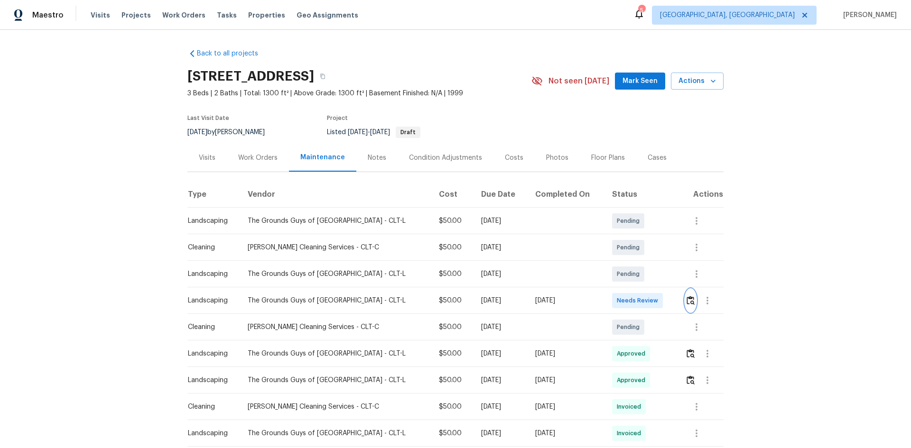
click at [689, 302] on img "button" at bounding box center [690, 300] width 8 height 9
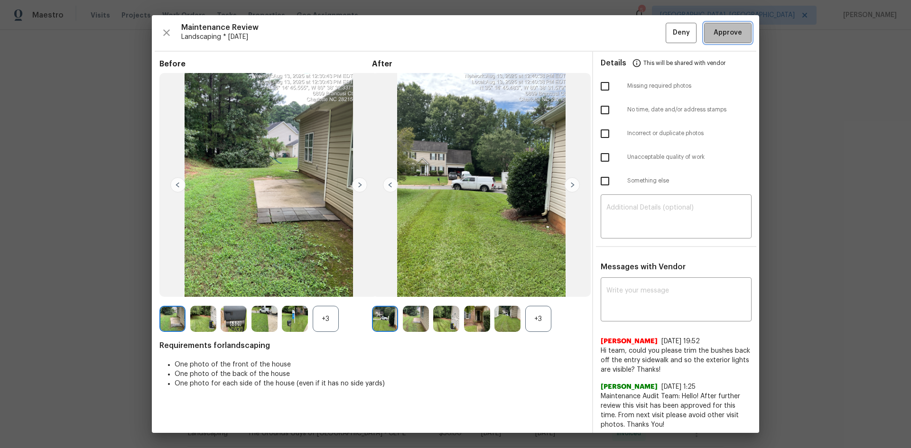
click at [714, 26] on button "Approve" at bounding box center [727, 33] width 47 height 20
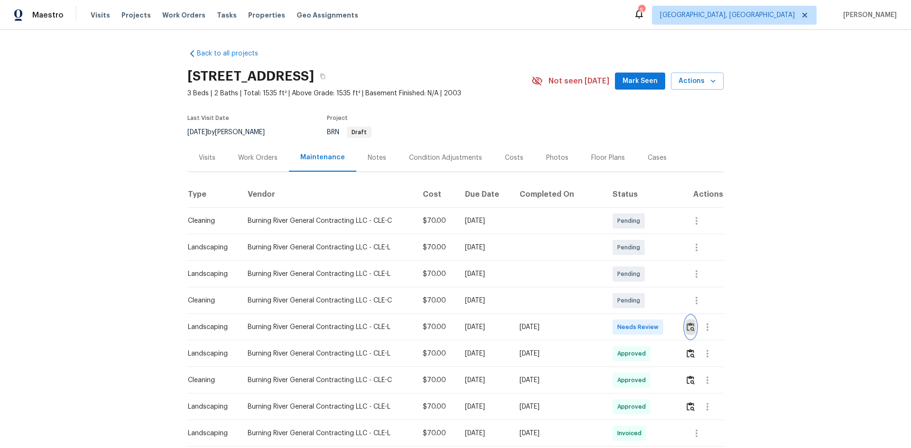
click at [687, 327] on img "button" at bounding box center [690, 326] width 8 height 9
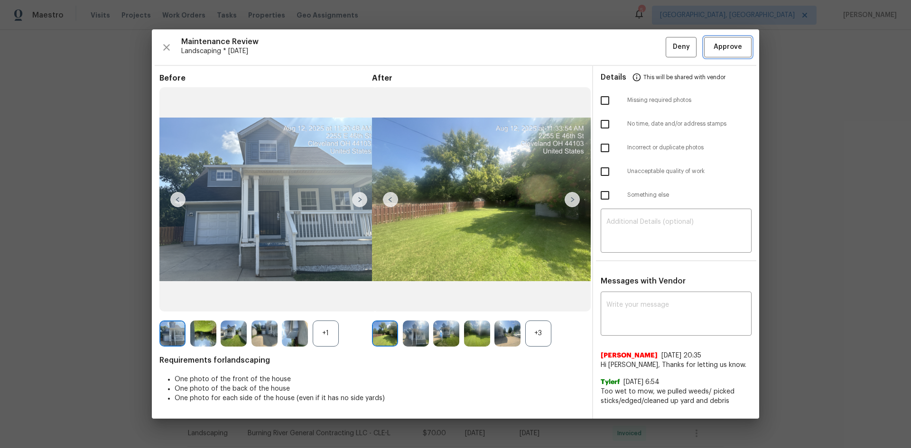
click at [710, 49] on button "Approve" at bounding box center [727, 47] width 47 height 20
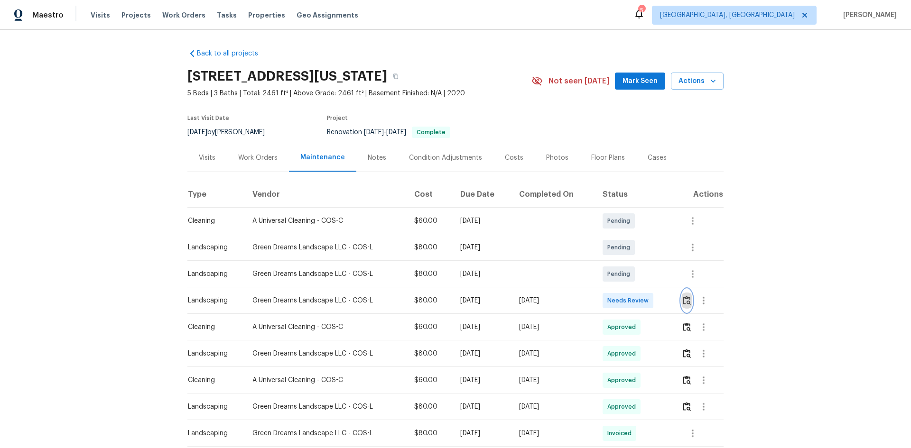
click at [687, 302] on img "button" at bounding box center [686, 300] width 8 height 9
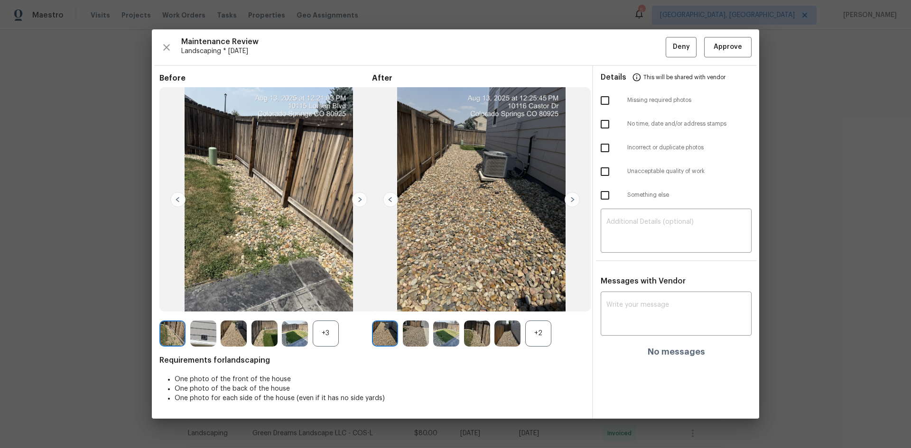
click at [542, 333] on div "+2" at bounding box center [538, 334] width 26 height 26
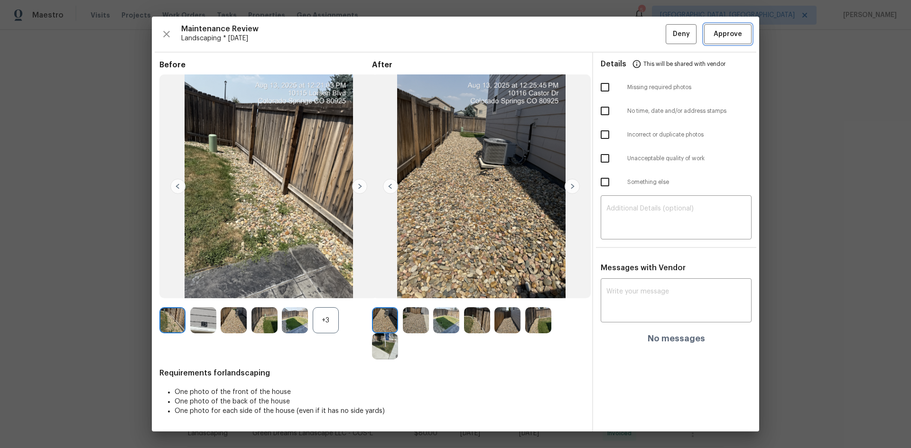
click at [730, 37] on span "Approve" at bounding box center [727, 34] width 28 height 12
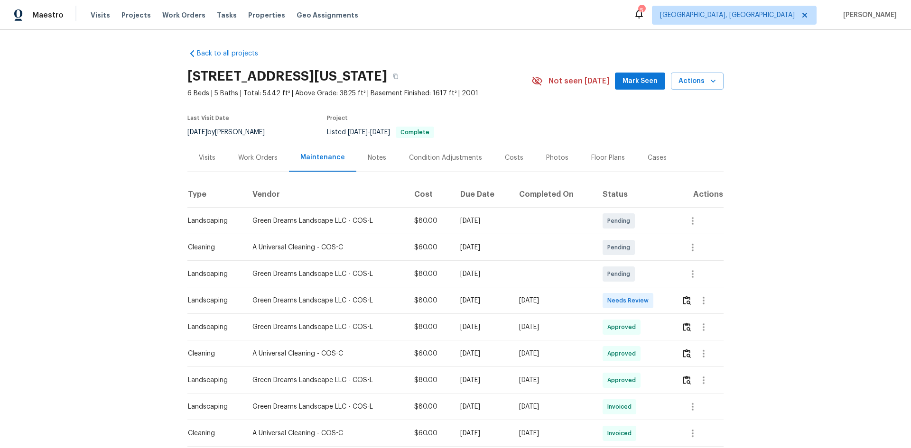
click at [681, 294] on div at bounding box center [702, 300] width 42 height 23
click at [682, 301] on img "button" at bounding box center [686, 300] width 8 height 9
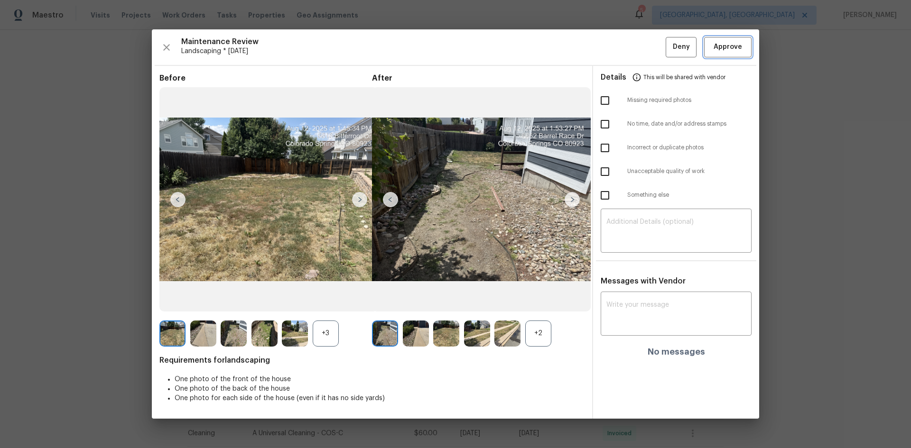
click at [726, 45] on span "Approve" at bounding box center [727, 47] width 28 height 12
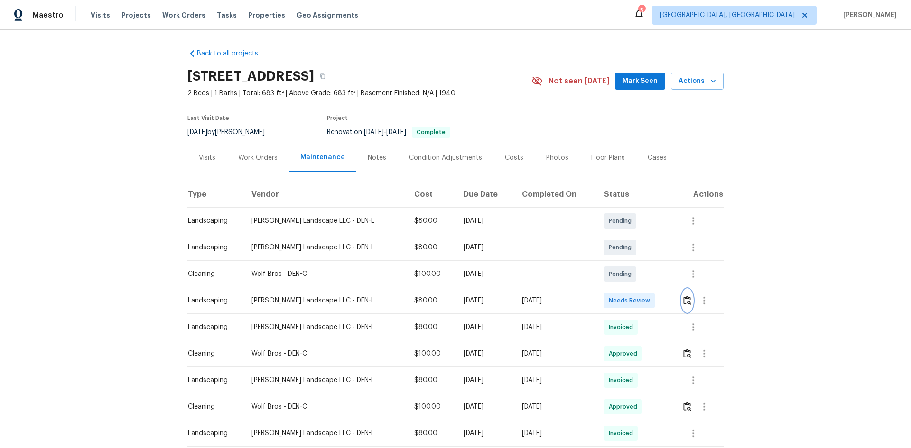
click at [683, 299] on img "button" at bounding box center [687, 300] width 8 height 9
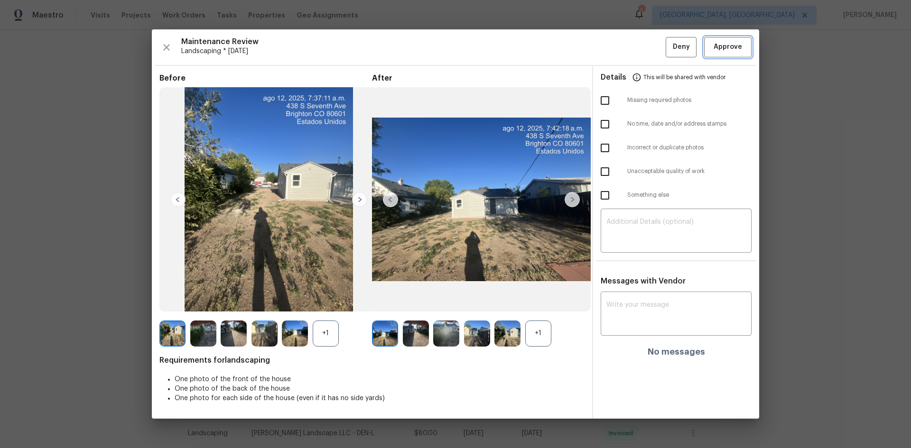
click at [730, 48] on span "Approve" at bounding box center [727, 47] width 28 height 12
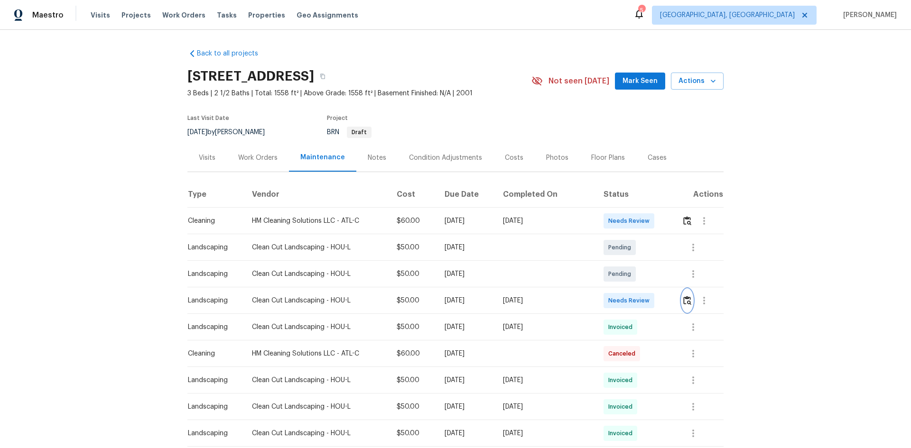
click at [683, 304] on img "button" at bounding box center [687, 300] width 8 height 9
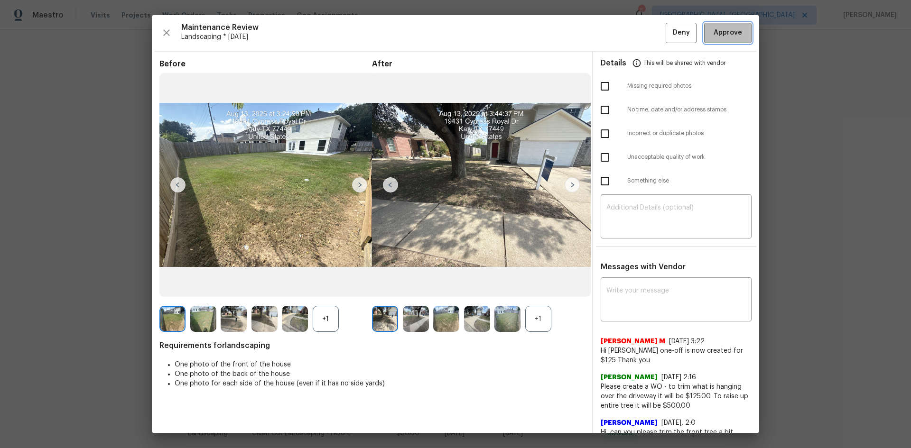
drag, startPoint x: 722, startPoint y: 36, endPoint x: 714, endPoint y: 37, distance: 8.7
click at [722, 35] on span "Approve" at bounding box center [727, 33] width 28 height 12
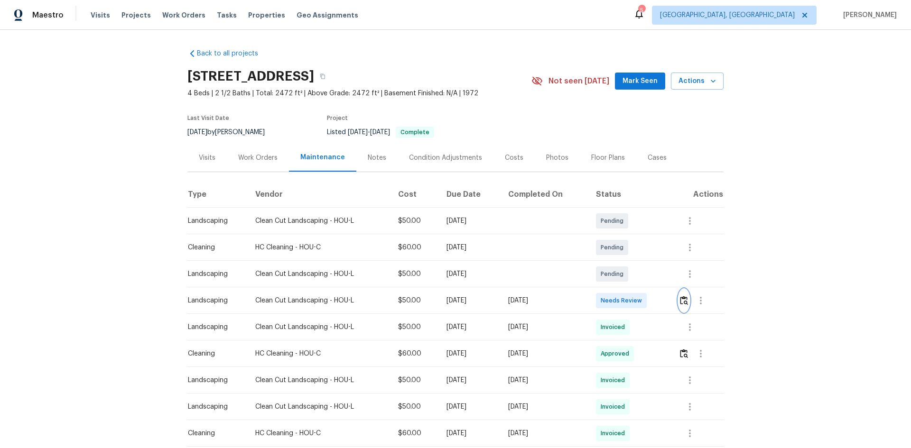
click at [647, 298] on img "button" at bounding box center [684, 300] width 8 height 9
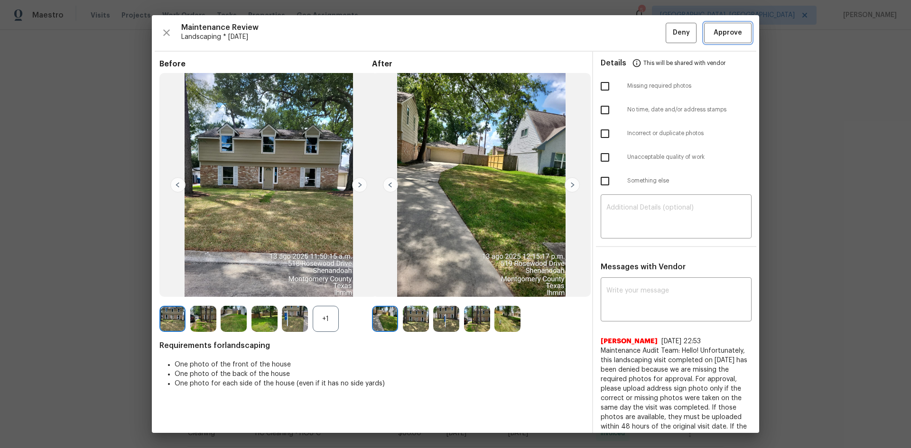
click at [647, 37] on span "Approve" at bounding box center [727, 33] width 28 height 12
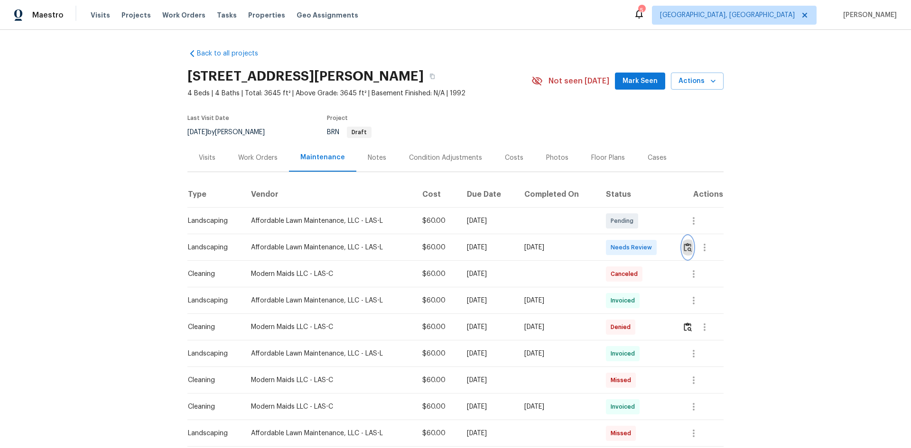
click at [647, 245] on img "button" at bounding box center [687, 247] width 8 height 9
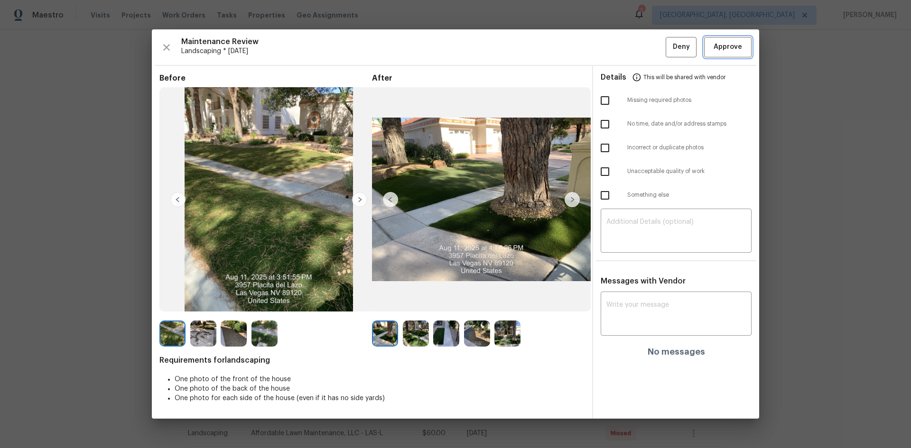
click at [647, 46] on span "Approve" at bounding box center [727, 47] width 28 height 12
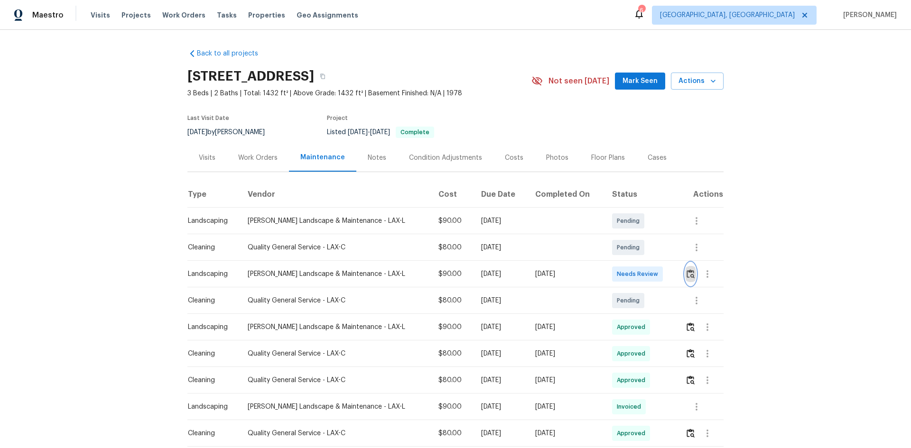
click at [686, 275] on img "button" at bounding box center [690, 273] width 8 height 9
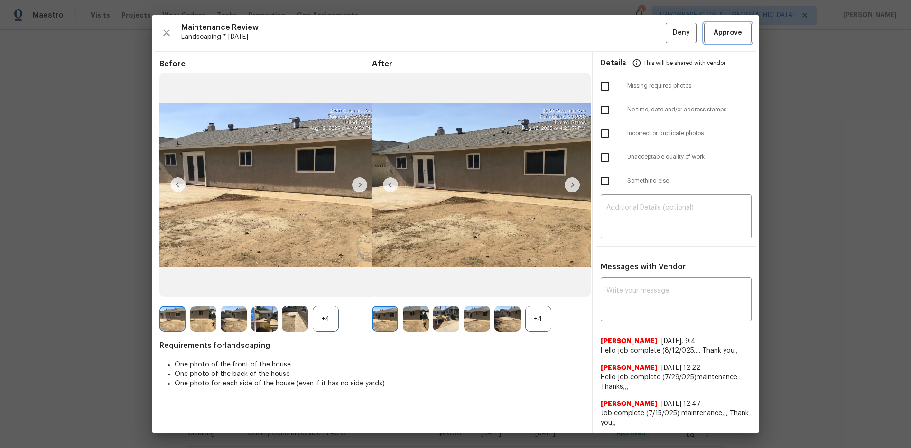
click at [713, 36] on span "Approve" at bounding box center [727, 33] width 28 height 12
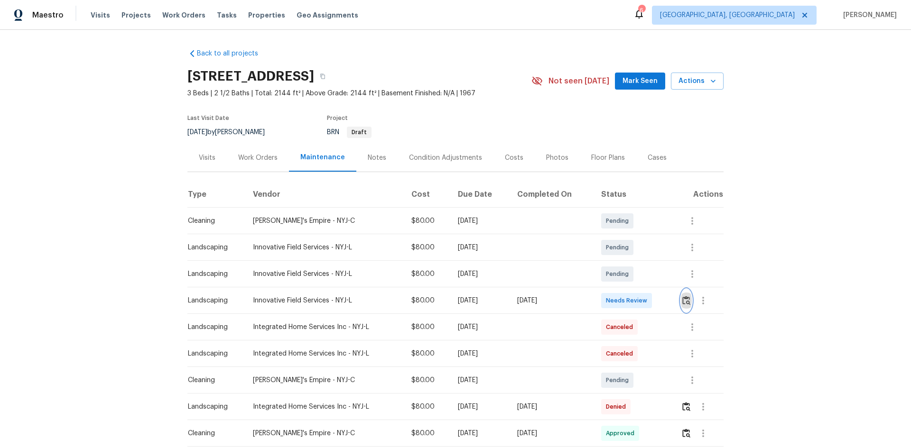
click at [647, 300] on img "button" at bounding box center [686, 300] width 8 height 9
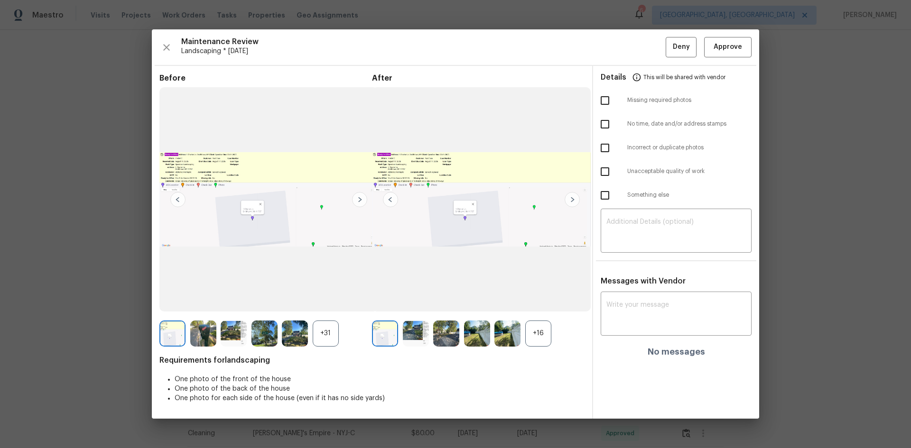
click at [419, 300] on img at bounding box center [416, 334] width 26 height 26
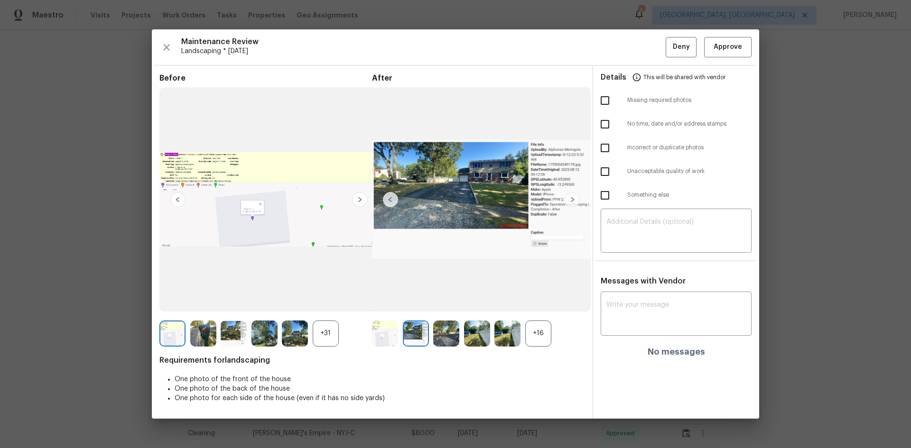
click at [419, 300] on img at bounding box center [416, 334] width 26 height 26
click at [647, 48] on span "Approve" at bounding box center [727, 47] width 28 height 12
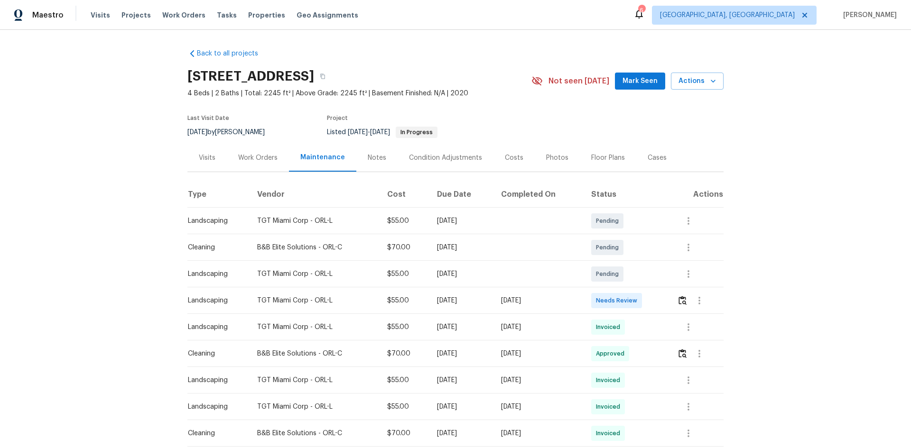
drag, startPoint x: 666, startPoint y: 293, endPoint x: 676, endPoint y: 299, distance: 11.5
click at [668, 294] on tr "Landscaping TGT Miami Corp - ORL-L $55.00 [DATE] [DATE] Needs Review" at bounding box center [455, 300] width 536 height 27
click at [678, 300] on img "button" at bounding box center [682, 300] width 8 height 9
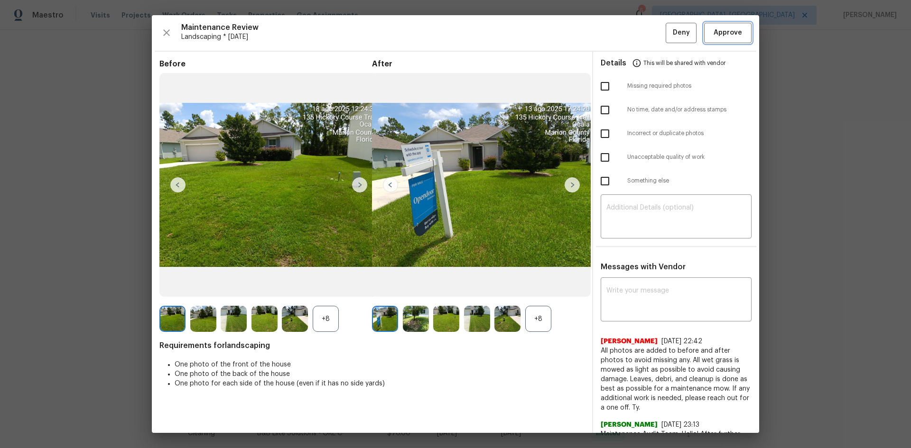
click at [728, 33] on span "Approve" at bounding box center [727, 33] width 28 height 12
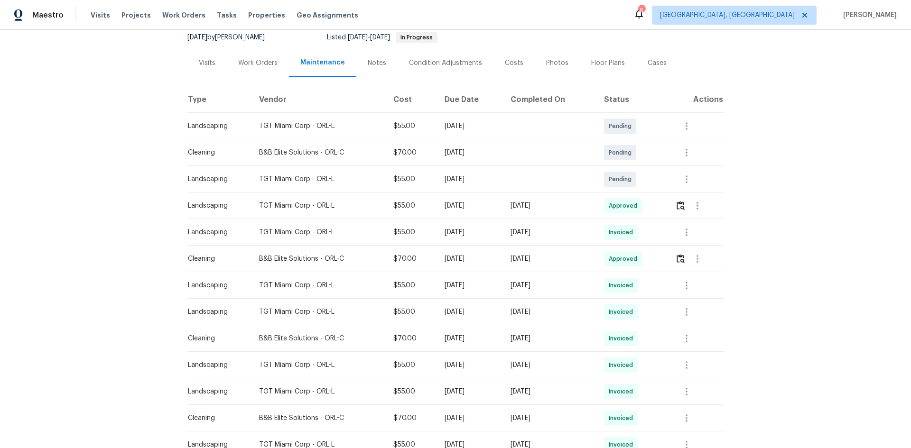
click at [757, 275] on div "Back to all projects [STREET_ADDRESS] 4 Beds | 2 Baths | Total: 2245 ft² | Abov…" at bounding box center [455, 239] width 911 height 418
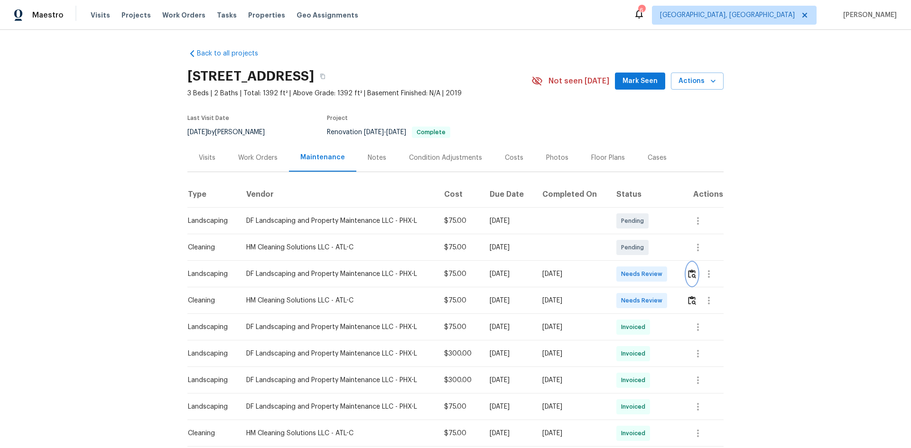
click at [691, 274] on img "button" at bounding box center [692, 273] width 8 height 9
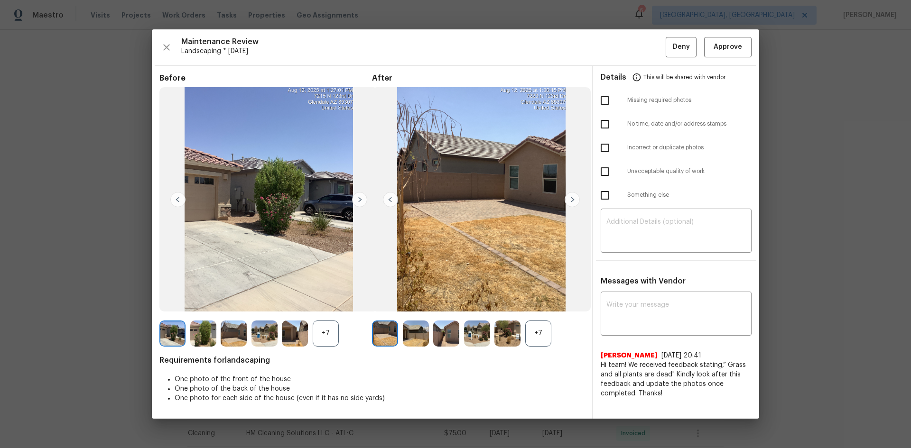
click at [542, 329] on div "+7" at bounding box center [538, 334] width 26 height 26
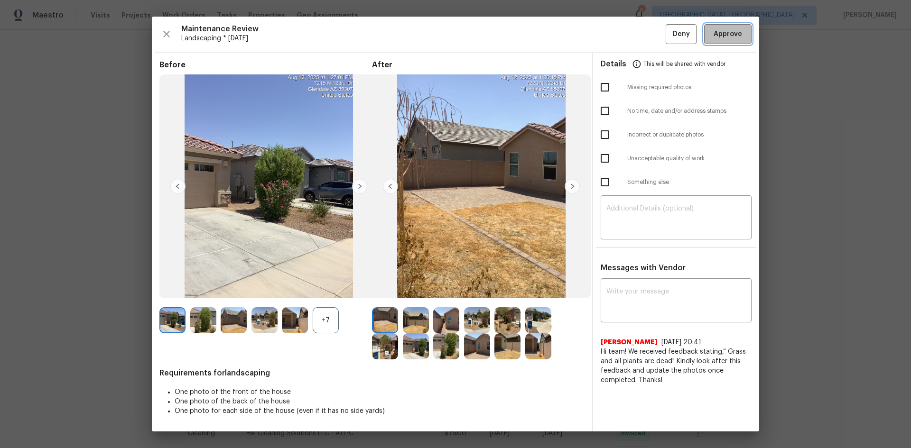
click at [721, 32] on span "Approve" at bounding box center [727, 34] width 28 height 12
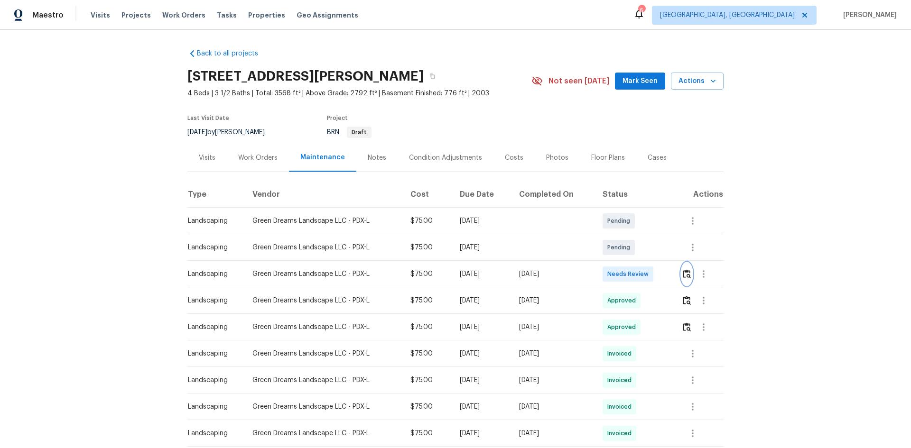
click at [689, 274] on img "button" at bounding box center [686, 273] width 8 height 9
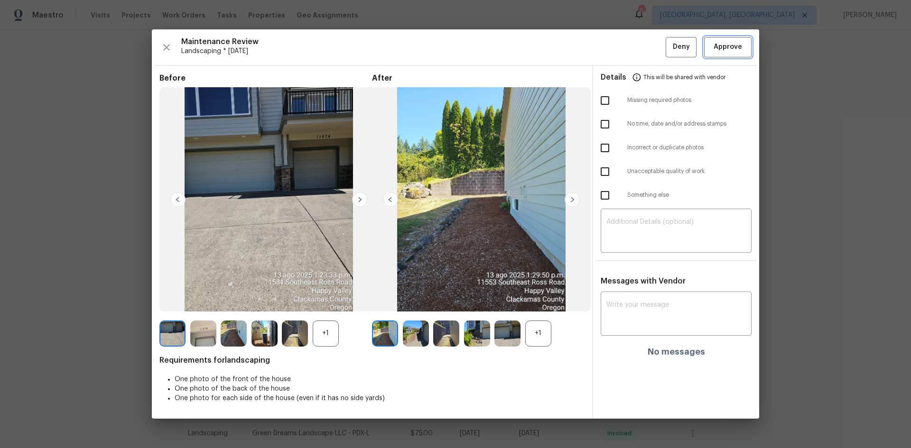
click at [718, 52] on button "Approve" at bounding box center [727, 47] width 47 height 20
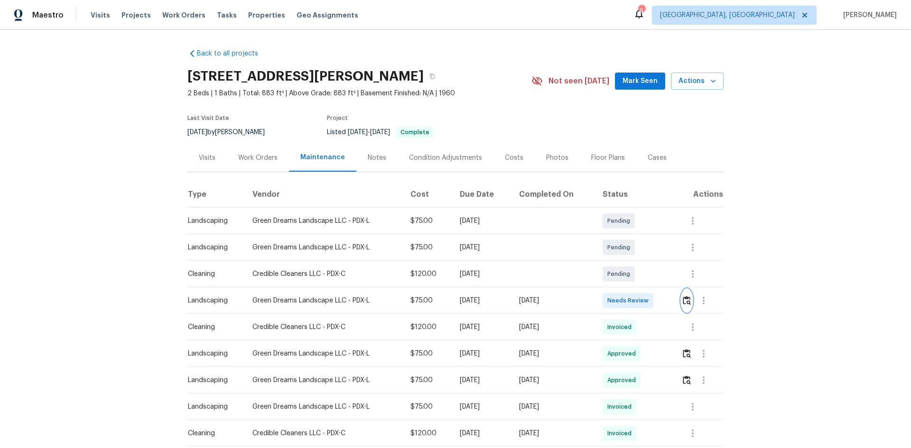
click at [689, 301] on img "button" at bounding box center [686, 300] width 8 height 9
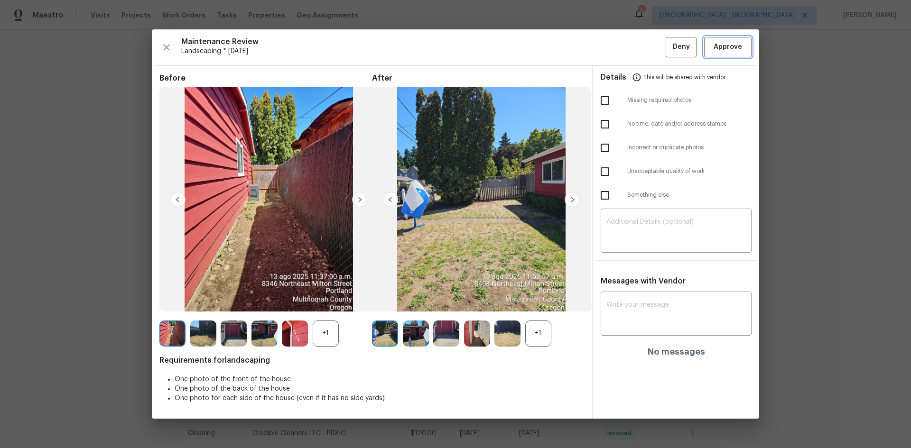
click at [726, 46] on span "Approve" at bounding box center [727, 47] width 28 height 12
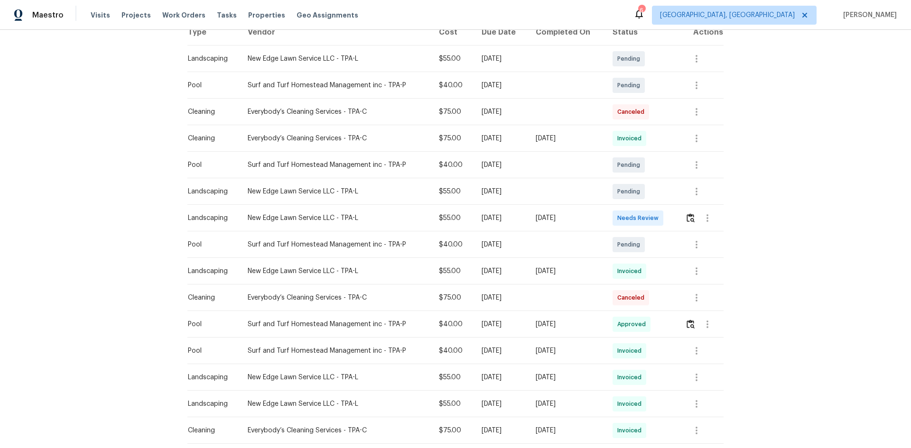
scroll to position [79, 0]
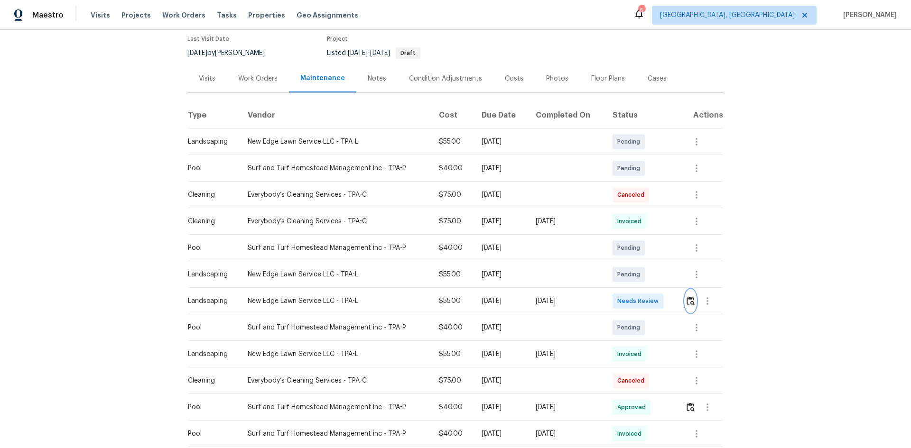
click at [686, 299] on img "button" at bounding box center [690, 300] width 8 height 9
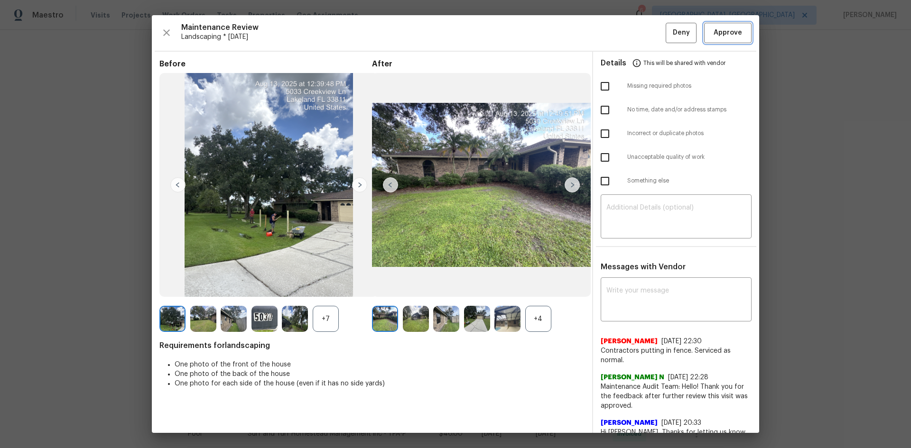
click at [721, 36] on span "Approve" at bounding box center [727, 33] width 28 height 12
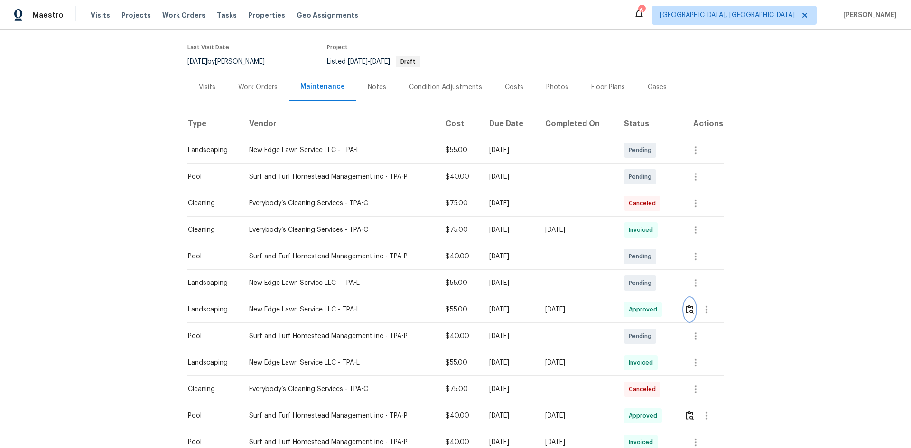
scroll to position [0, 0]
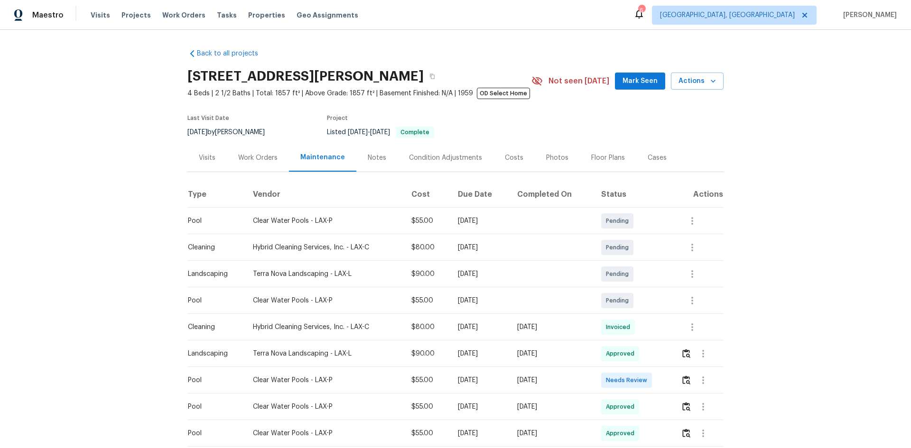
click at [576, 10] on div "Maestro Visits Projects Work Orders Tasks Properties Geo Assignments 6 [GEOGRAP…" at bounding box center [455, 15] width 911 height 30
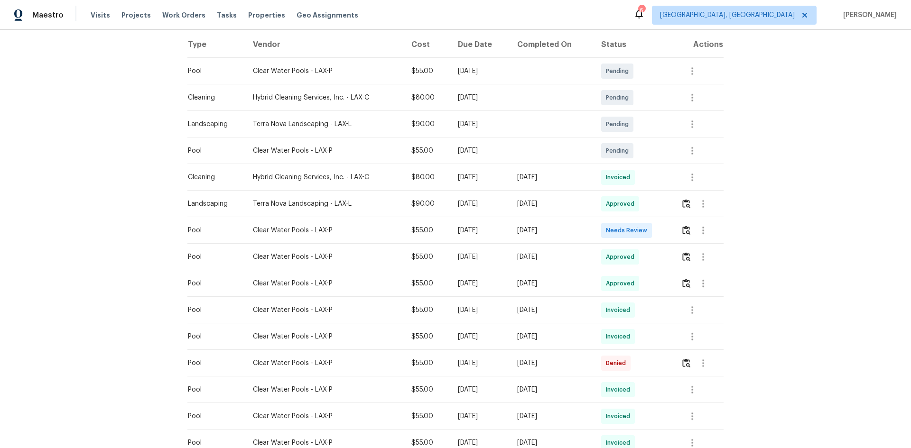
scroll to position [8, 0]
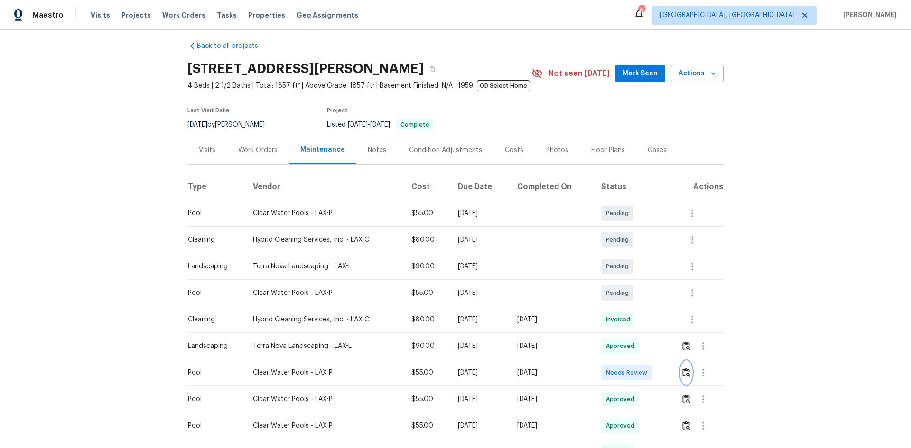
click at [685, 369] on img "button" at bounding box center [686, 372] width 8 height 9
click at [684, 372] on img "button" at bounding box center [686, 372] width 8 height 9
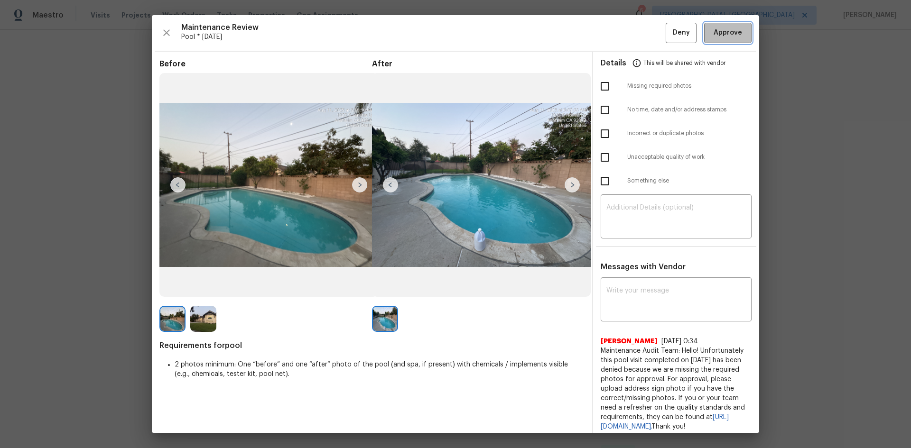
click at [727, 35] on span "Approve" at bounding box center [727, 33] width 28 height 12
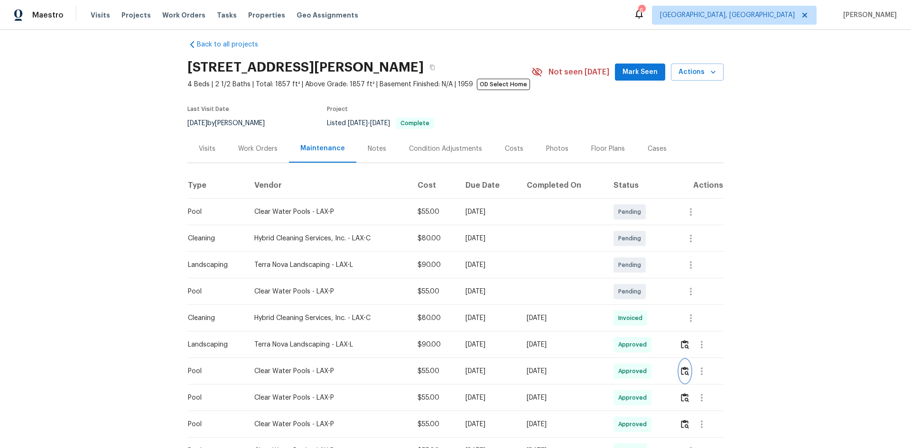
scroll to position [0, 0]
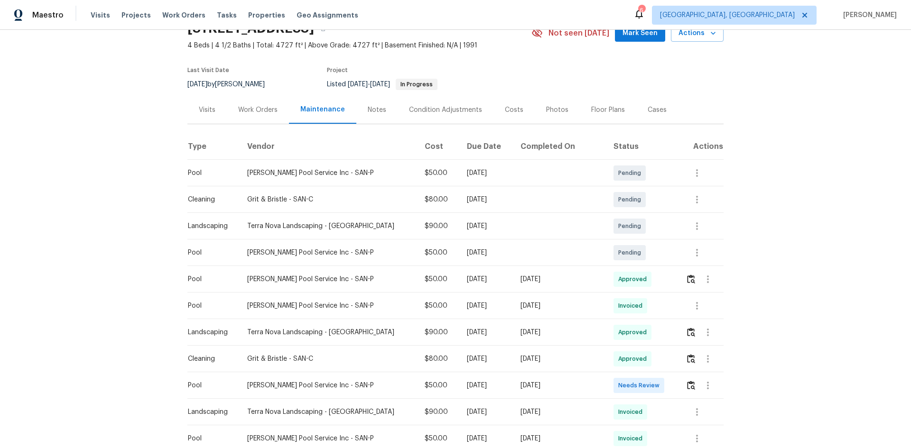
scroll to position [47, 0]
click at [687, 386] on img "button" at bounding box center [691, 385] width 8 height 9
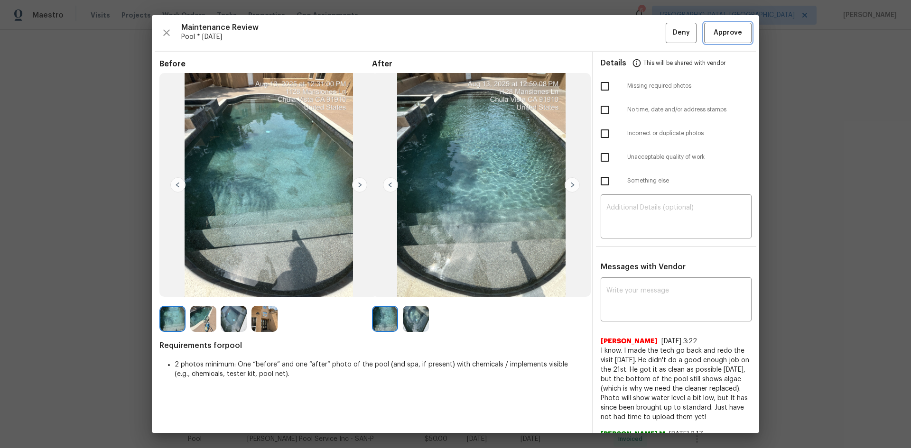
click at [719, 37] on span "Approve" at bounding box center [727, 33] width 28 height 12
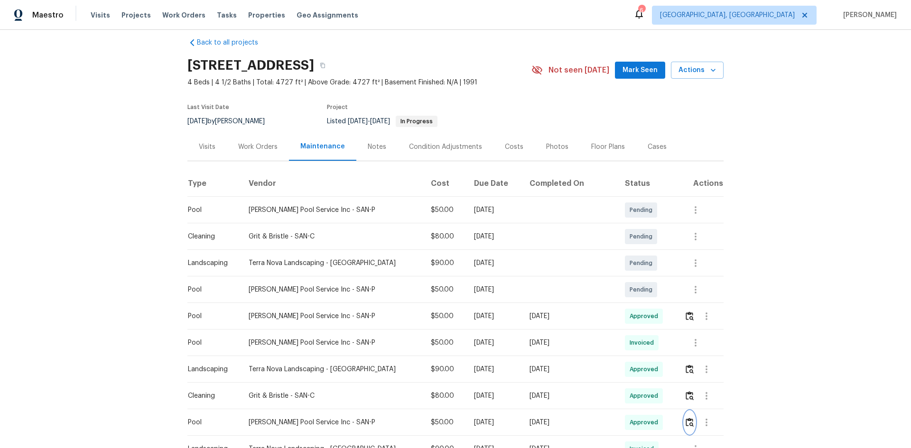
scroll to position [0, 0]
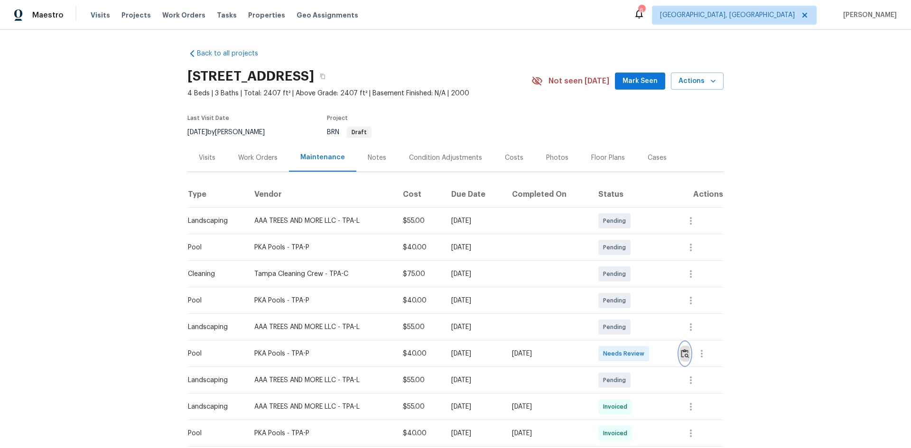
click at [682, 356] on img "button" at bounding box center [685, 353] width 8 height 9
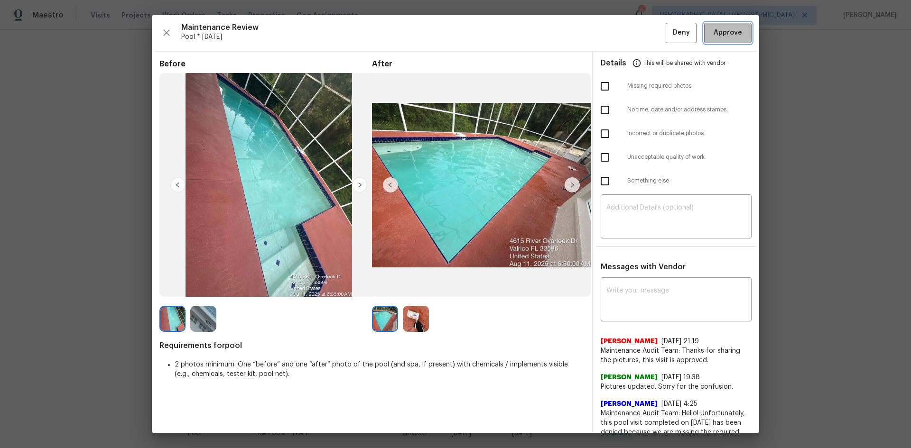
click at [723, 26] on button "Approve" at bounding box center [727, 33] width 47 height 20
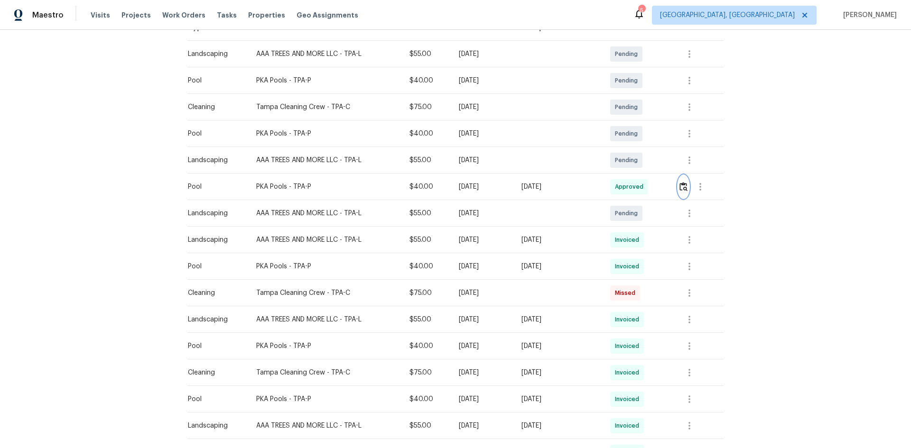
scroll to position [47, 0]
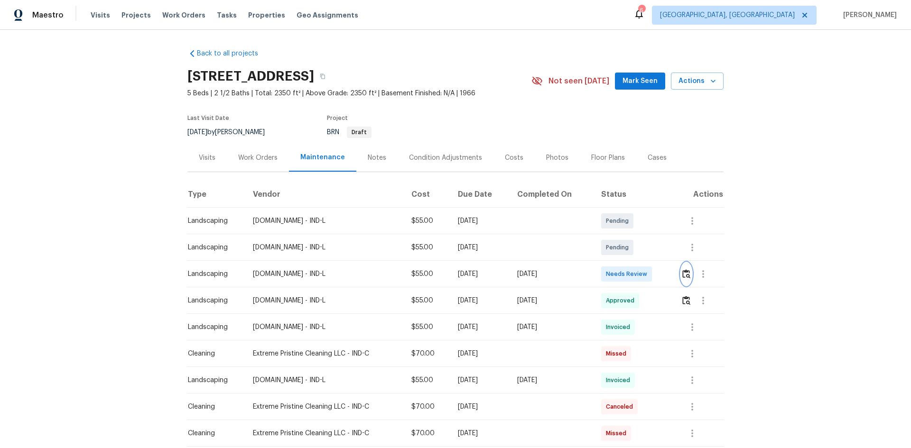
click at [684, 271] on img "button" at bounding box center [686, 273] width 8 height 9
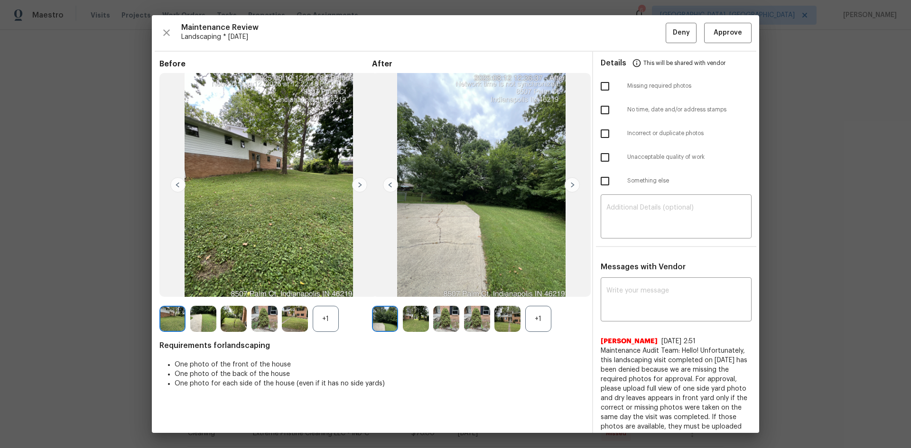
click at [537, 318] on div "+1" at bounding box center [538, 319] width 26 height 26
click at [721, 28] on span "Approve" at bounding box center [727, 33] width 28 height 12
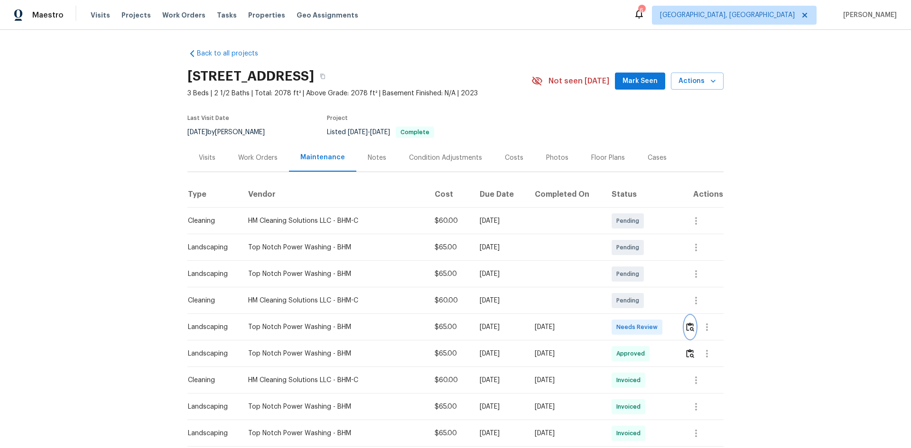
click at [687, 327] on img "button" at bounding box center [690, 326] width 8 height 9
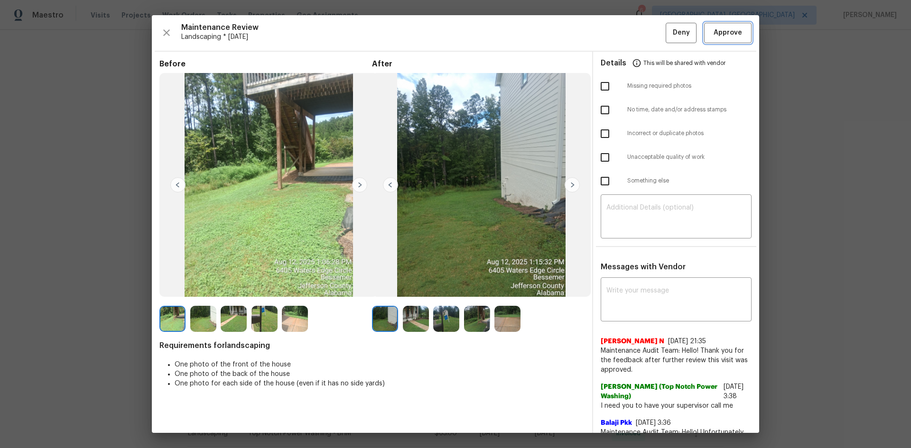
click at [713, 28] on span "Approve" at bounding box center [727, 33] width 28 height 12
